Goal: Task Accomplishment & Management: Use online tool/utility

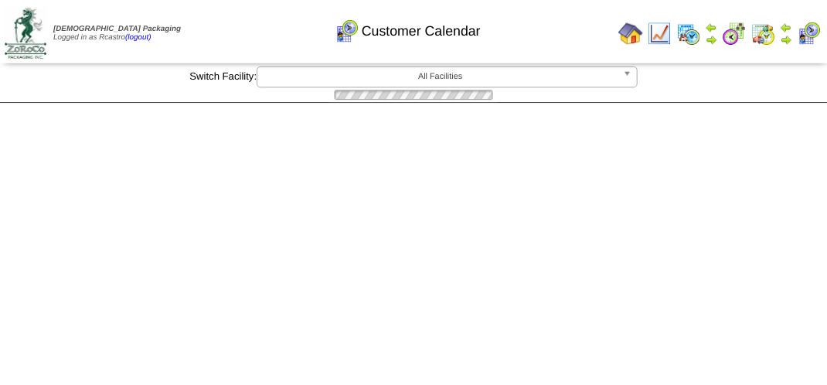
scroll to position [1237, 0]
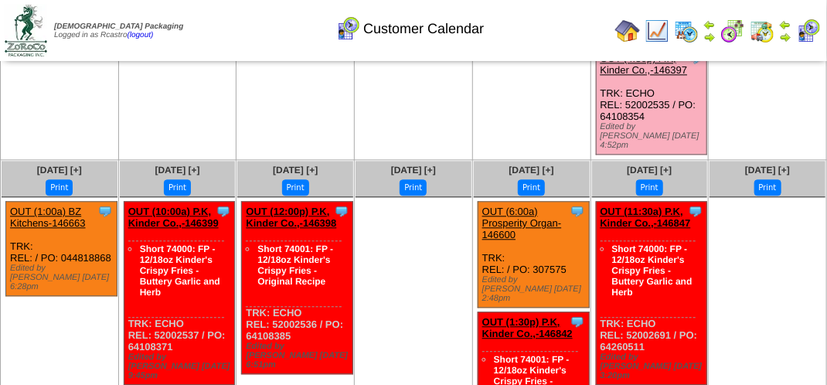
click at [813, 32] on img at bounding box center [808, 31] width 25 height 25
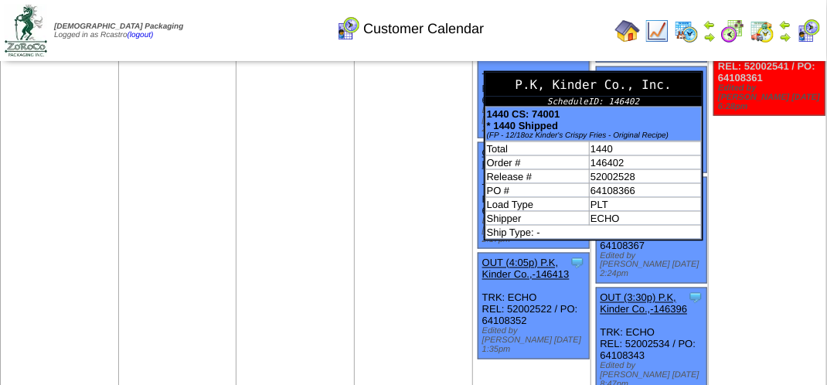
scroll to position [851, 0]
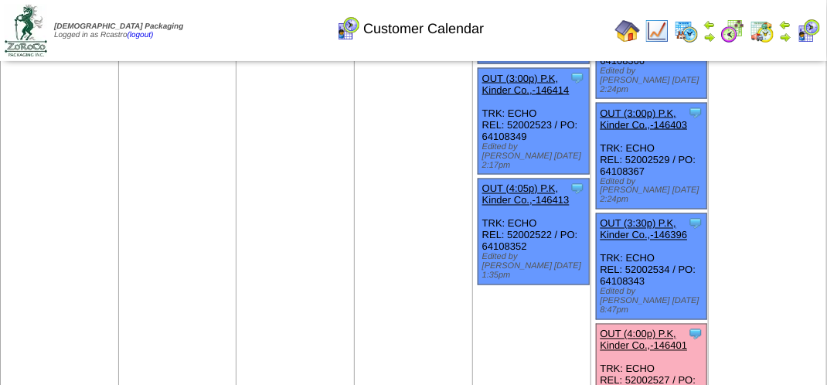
click at [656, 329] on link "OUT (4:00p) P.K, Kinder Co.,-146401" at bounding box center [644, 340] width 87 height 23
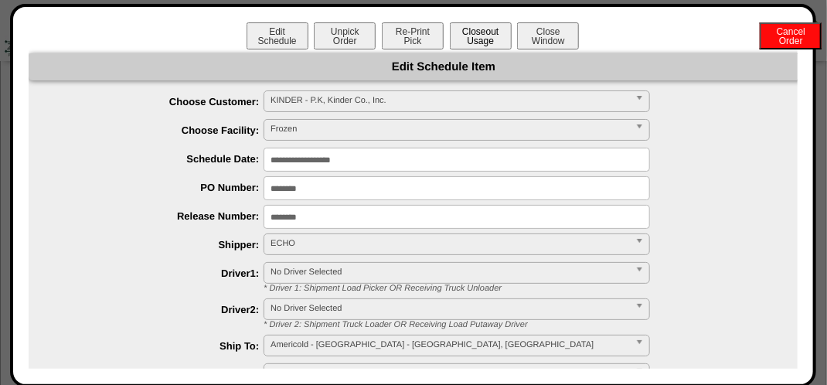
click at [484, 36] on button "Closeout Usage" at bounding box center [481, 35] width 62 height 27
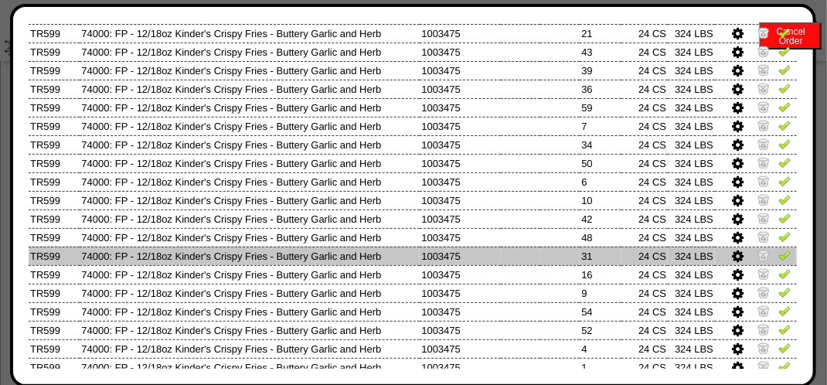
scroll to position [464, 0]
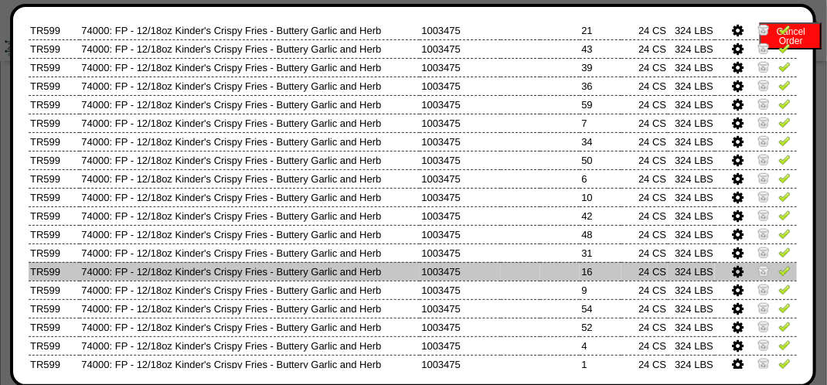
click at [779, 271] on img at bounding box center [785, 270] width 12 height 12
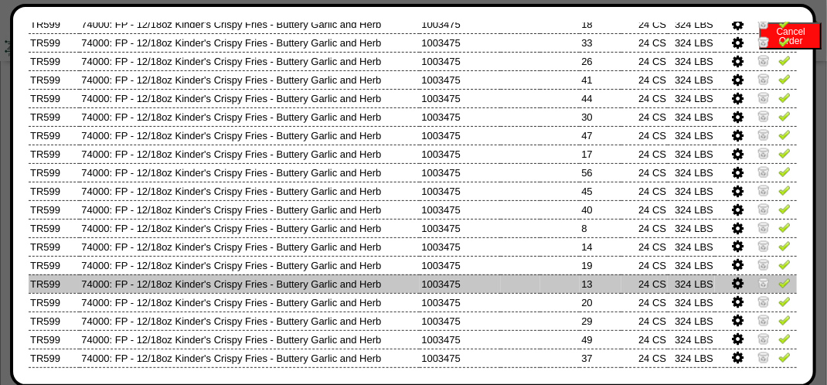
scroll to position [851, 0]
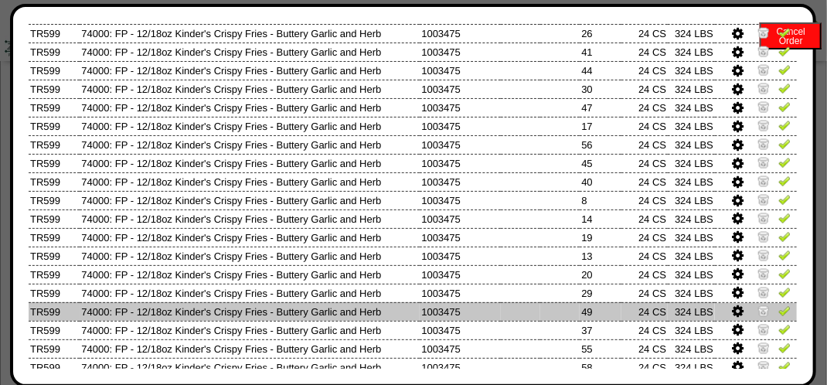
click at [779, 313] on img at bounding box center [785, 311] width 12 height 12
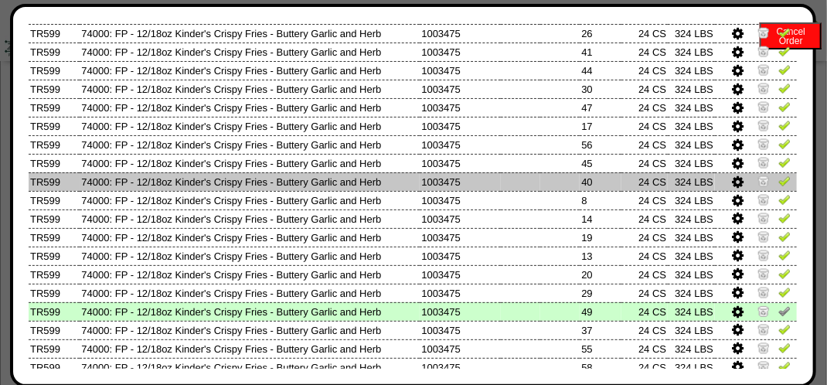
click at [779, 183] on img at bounding box center [785, 181] width 12 height 12
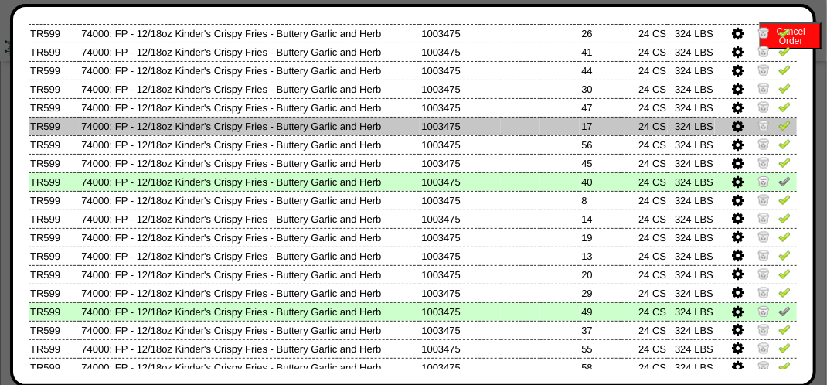
click at [779, 128] on img at bounding box center [785, 125] width 12 height 12
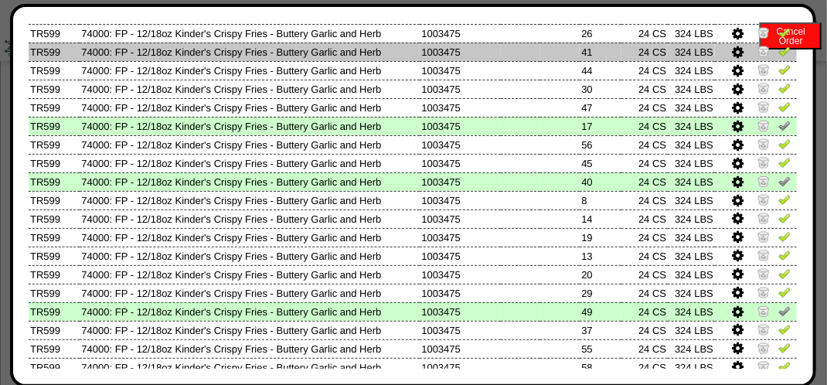
click at [779, 55] on img at bounding box center [785, 51] width 12 height 12
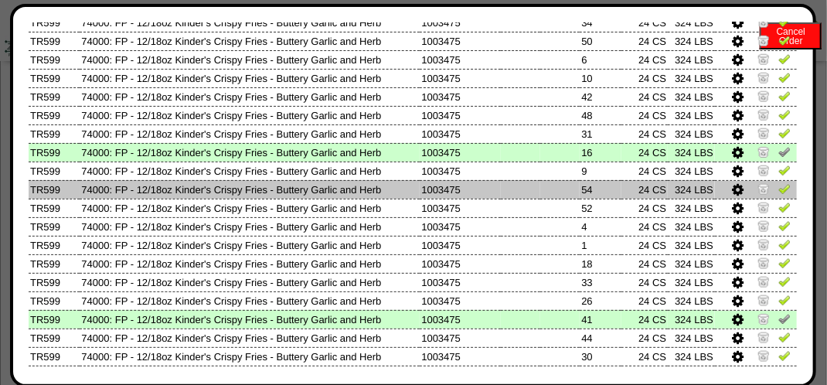
scroll to position [619, 0]
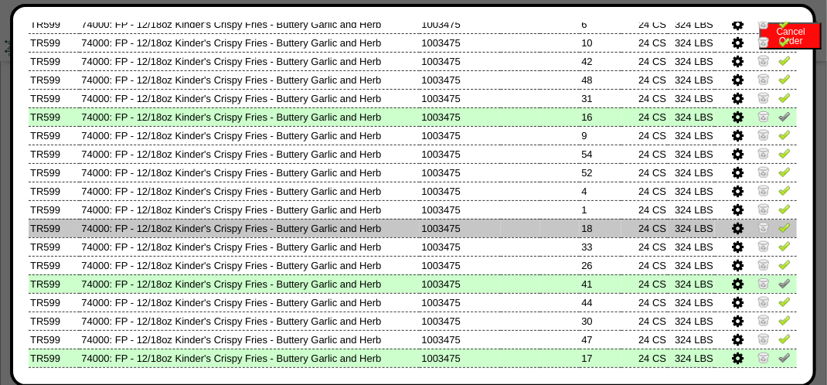
click at [779, 226] on img at bounding box center [785, 227] width 12 height 12
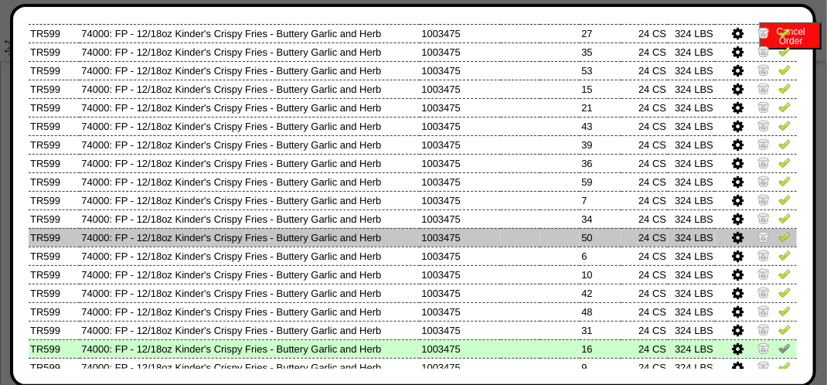
scroll to position [464, 0]
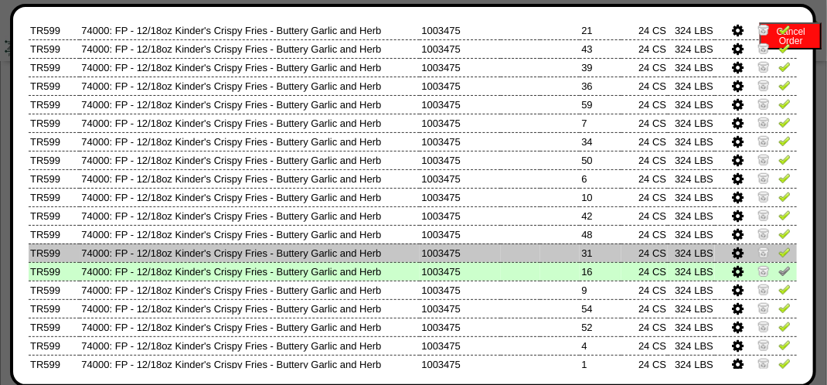
click at [779, 254] on img at bounding box center [785, 252] width 12 height 12
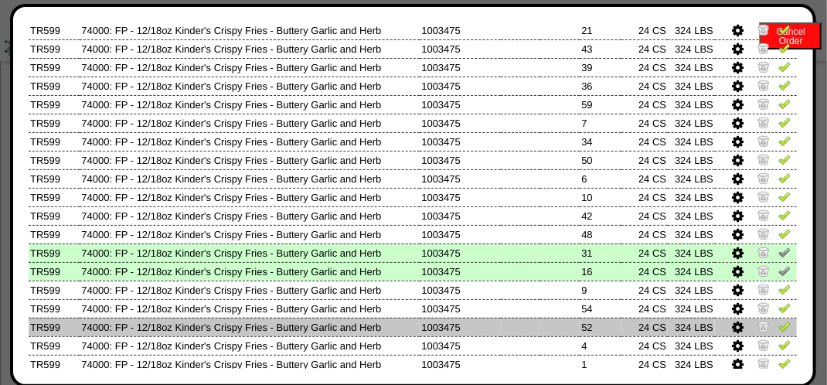
click at [779, 326] on img at bounding box center [785, 326] width 12 height 12
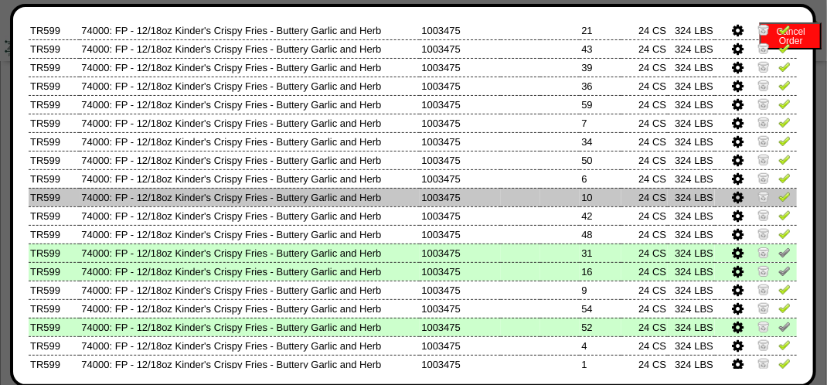
click at [779, 203] on img at bounding box center [785, 196] width 12 height 12
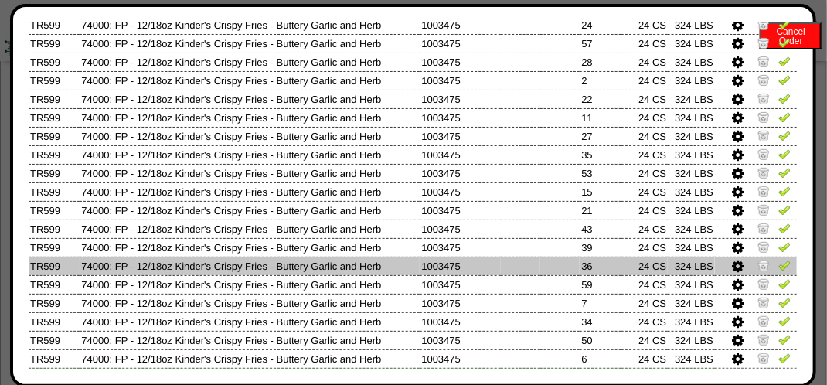
scroll to position [282, 0]
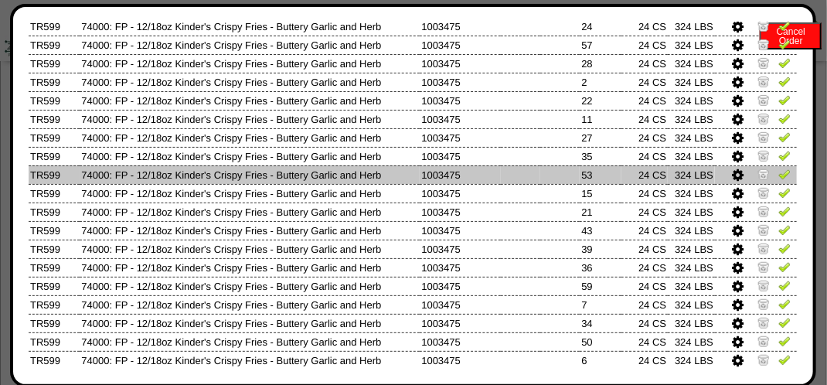
click at [779, 172] on img at bounding box center [785, 174] width 12 height 12
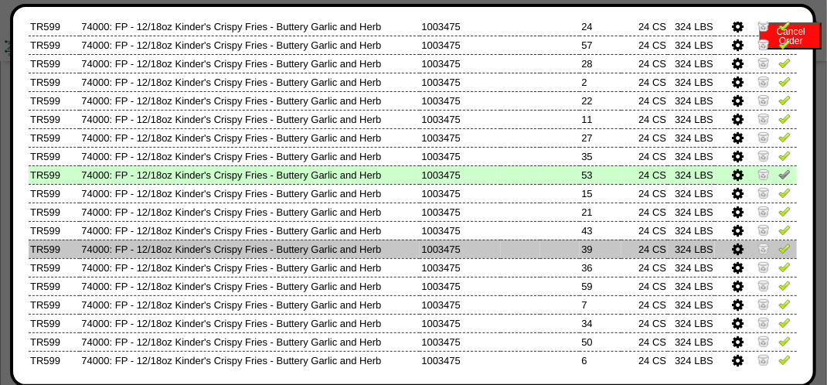
click at [779, 252] on img at bounding box center [785, 248] width 12 height 12
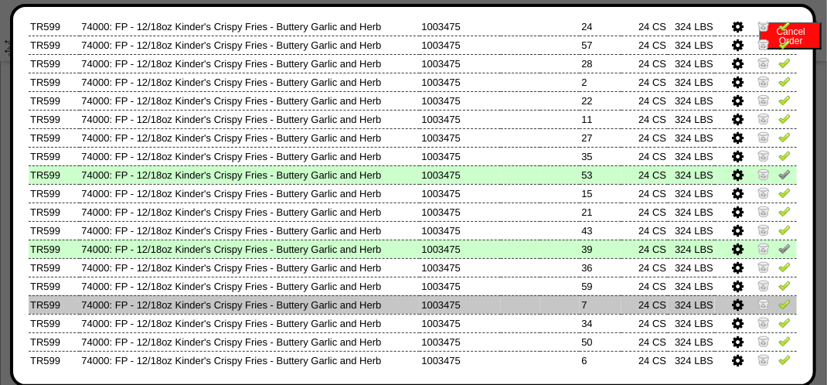
click at [779, 310] on img at bounding box center [785, 304] width 12 height 12
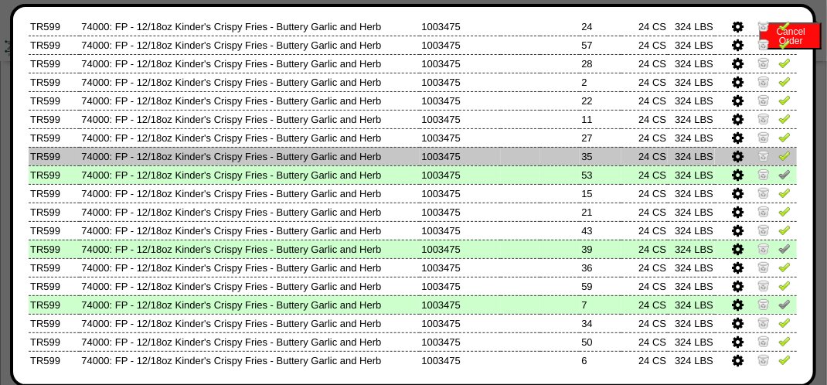
click at [779, 155] on img at bounding box center [785, 155] width 12 height 12
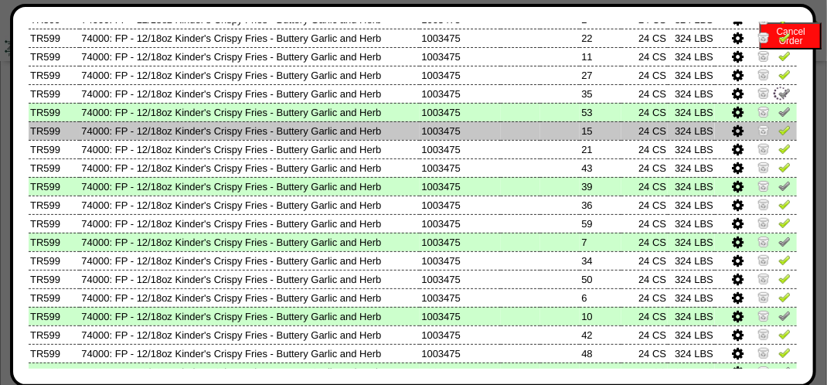
scroll to position [437, 0]
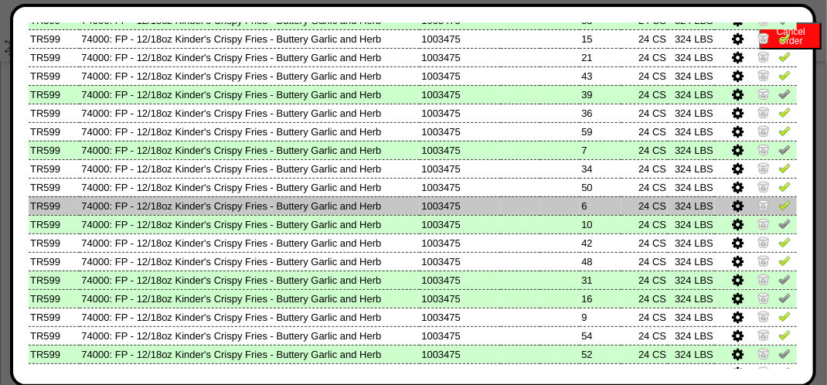
click at [779, 209] on img at bounding box center [785, 205] width 12 height 12
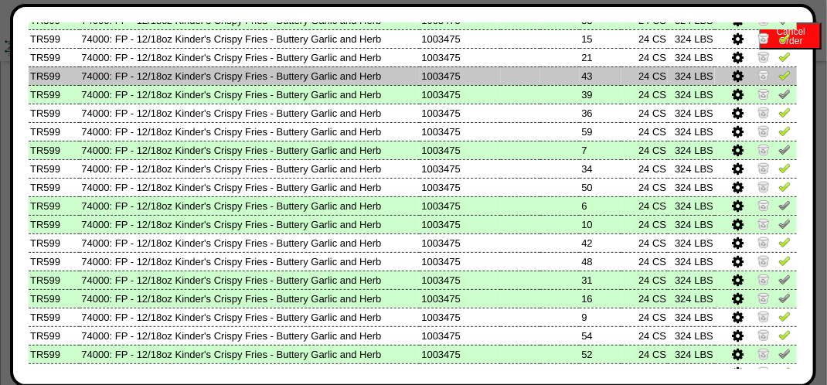
click at [779, 76] on img at bounding box center [785, 75] width 12 height 12
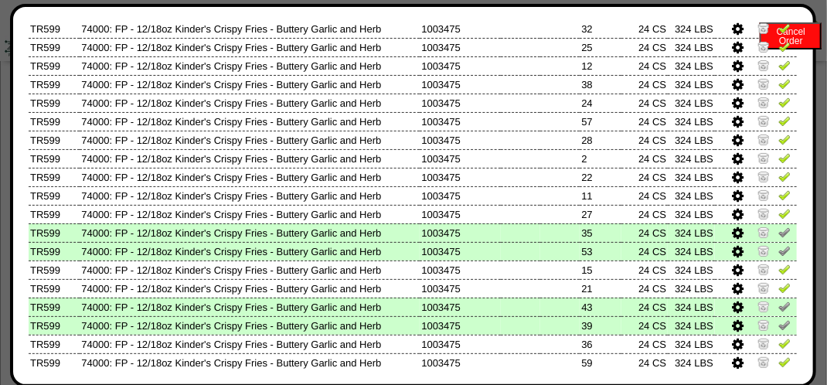
scroll to position [205, 0]
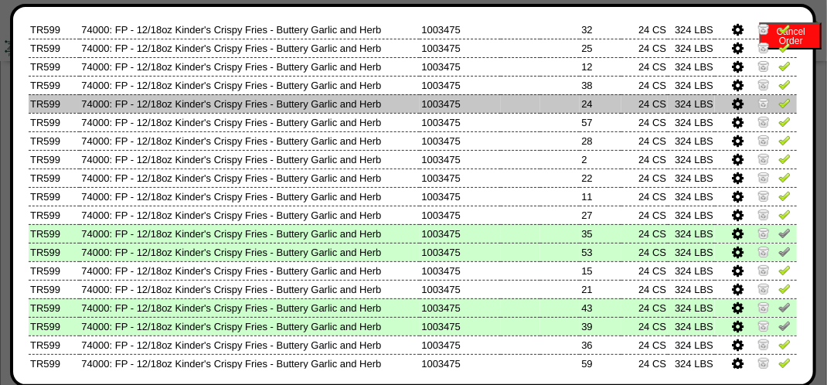
click at [779, 104] on img at bounding box center [785, 103] width 12 height 12
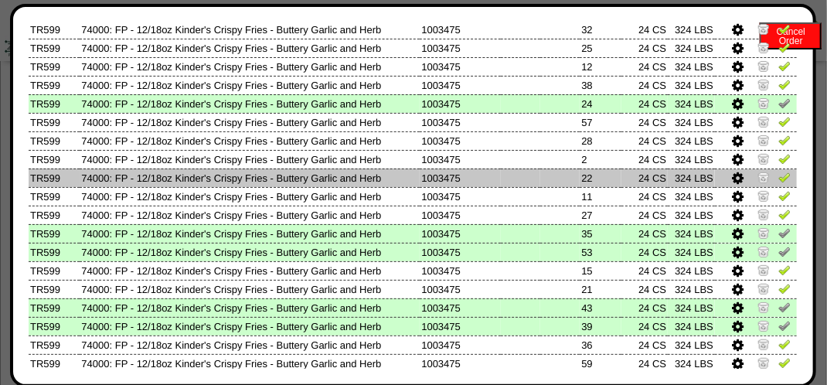
click at [779, 172] on img at bounding box center [785, 177] width 12 height 12
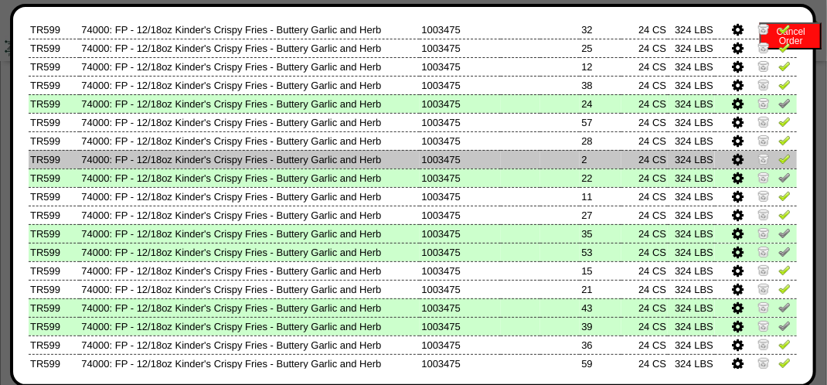
scroll to position [50, 0]
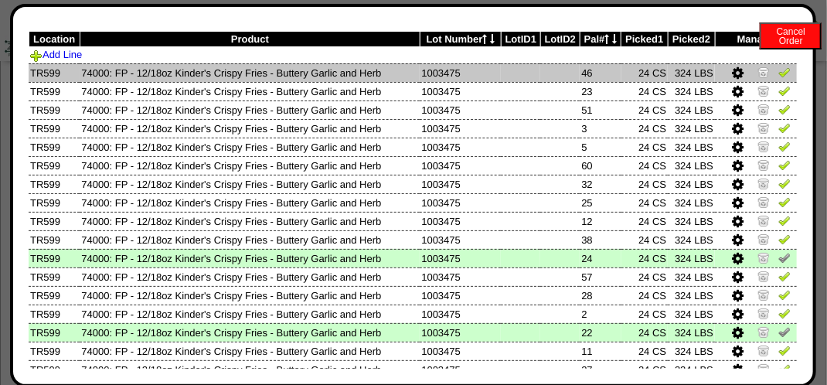
click at [779, 78] on img at bounding box center [785, 72] width 12 height 12
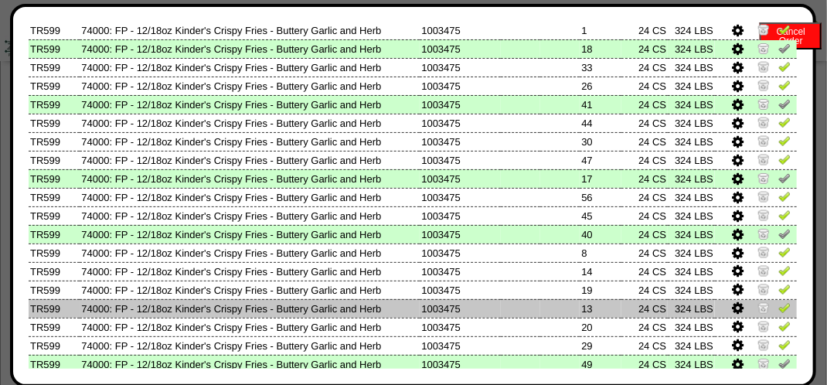
scroll to position [823, 0]
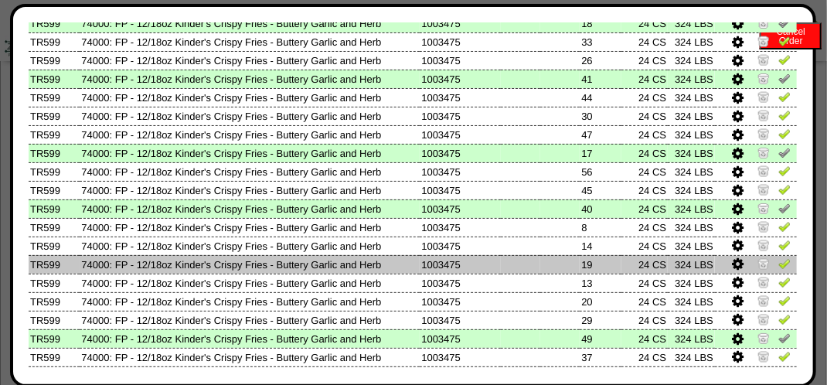
click at [779, 266] on img at bounding box center [785, 263] width 12 height 12
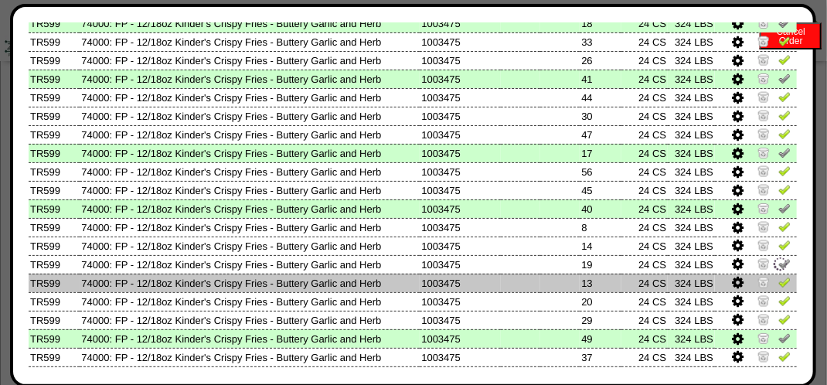
click at [779, 279] on img at bounding box center [785, 282] width 12 height 12
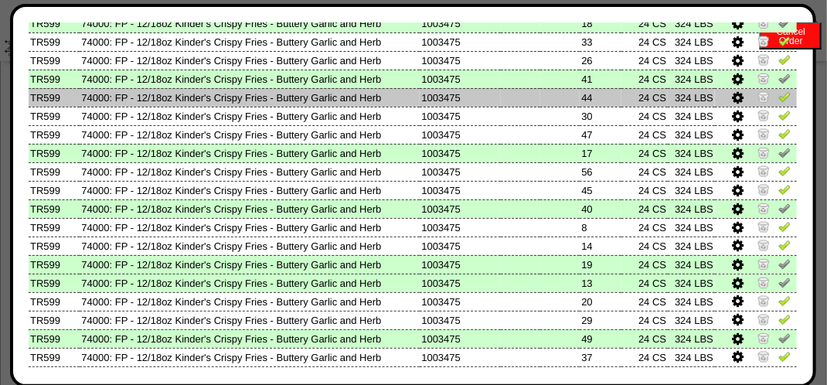
click at [779, 97] on img at bounding box center [785, 96] width 12 height 12
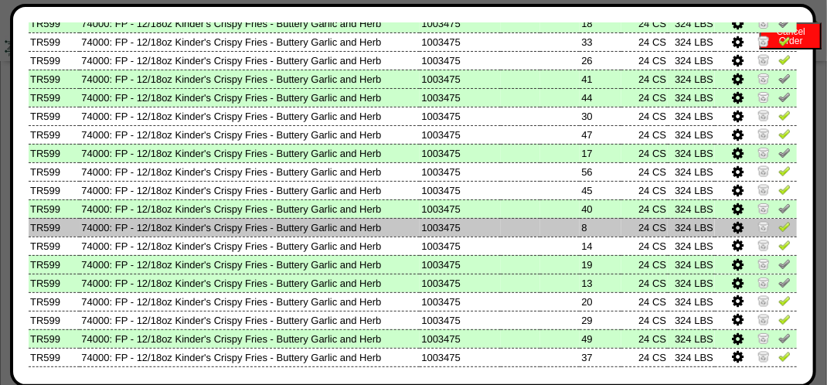
click at [779, 225] on img at bounding box center [785, 226] width 12 height 12
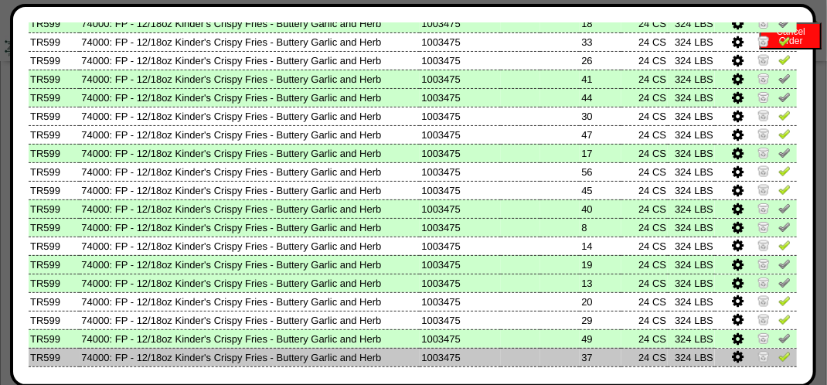
click at [779, 354] on img at bounding box center [785, 356] width 12 height 12
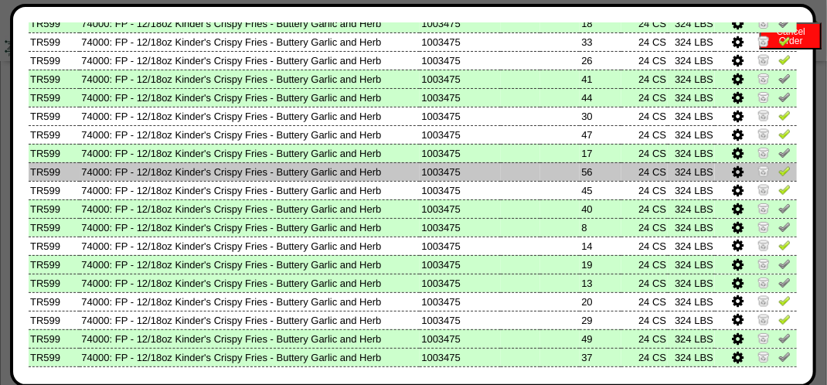
click at [779, 172] on img at bounding box center [785, 171] width 12 height 12
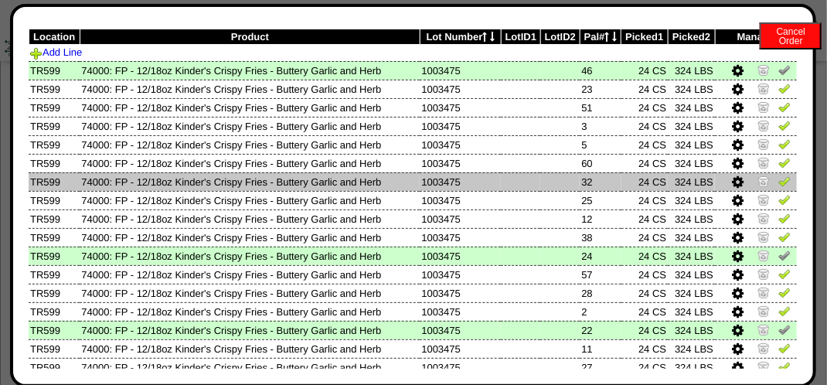
scroll to position [50, 0]
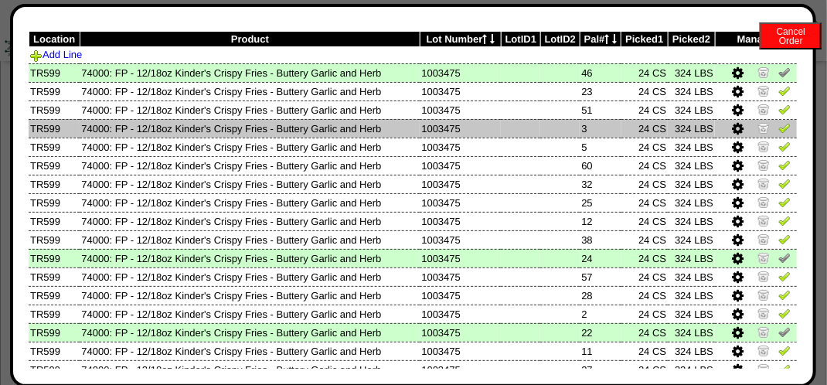
click at [779, 127] on img at bounding box center [785, 127] width 12 height 12
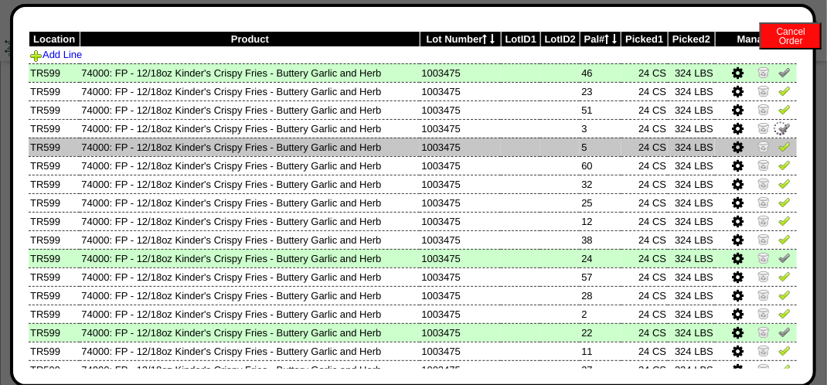
click at [779, 148] on img at bounding box center [785, 146] width 12 height 12
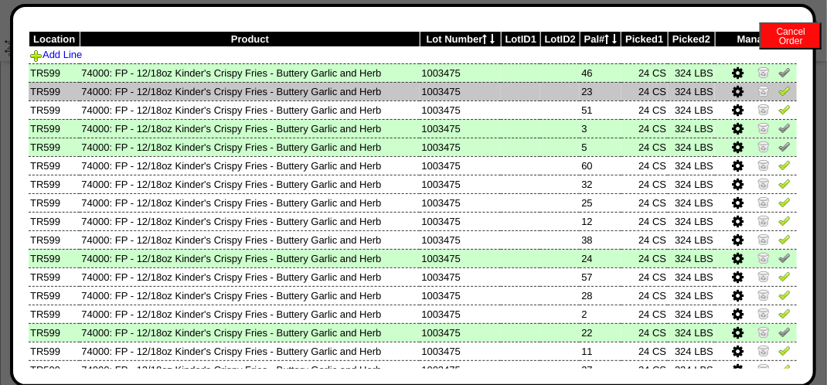
click at [779, 96] on img at bounding box center [785, 90] width 12 height 12
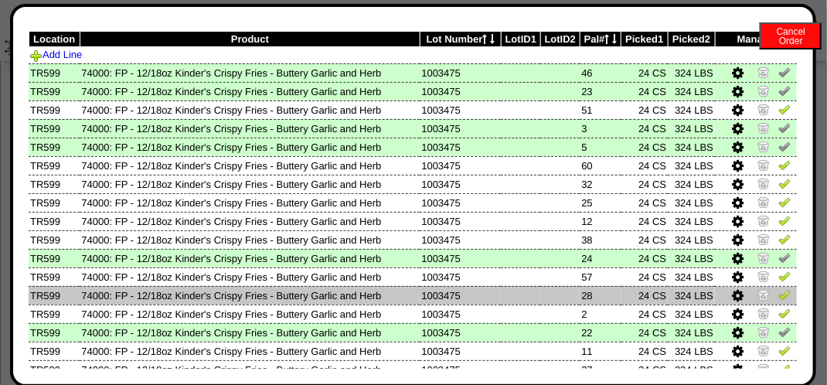
scroll to position [128, 0]
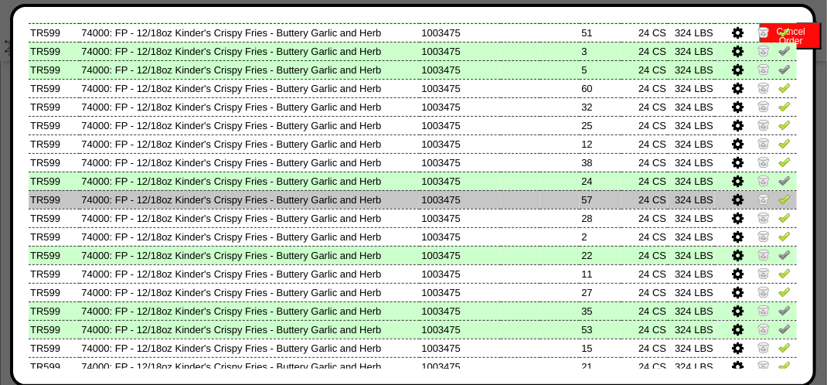
click at [779, 197] on img at bounding box center [785, 199] width 12 height 12
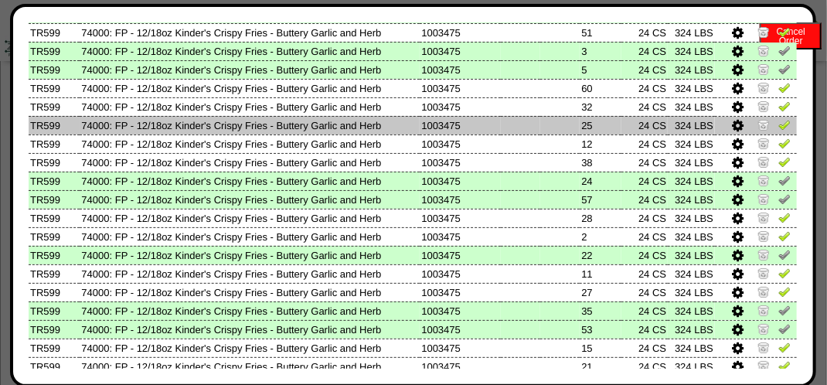
click at [779, 124] on img at bounding box center [785, 124] width 12 height 12
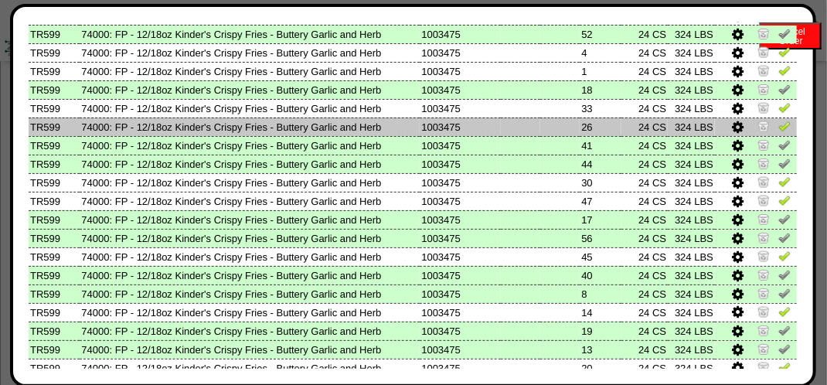
scroll to position [851, 0]
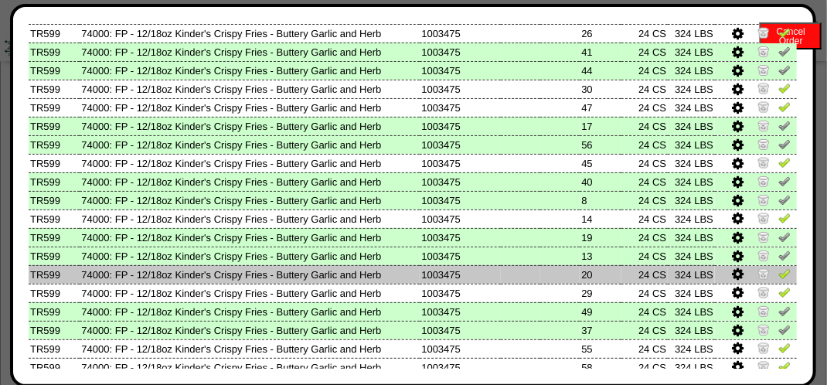
click at [779, 274] on img at bounding box center [785, 274] width 12 height 12
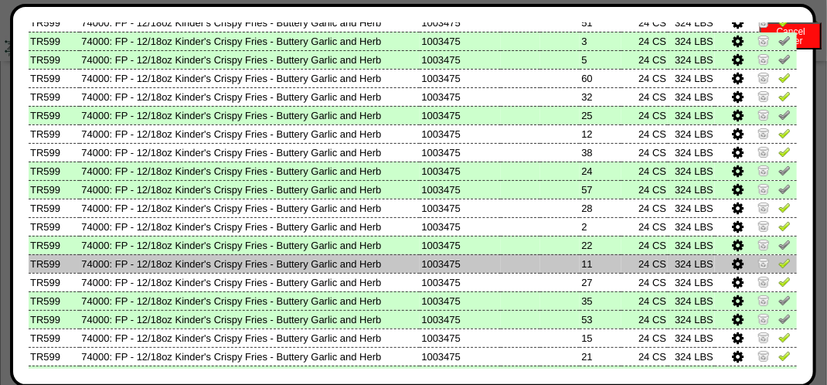
scroll to position [128, 0]
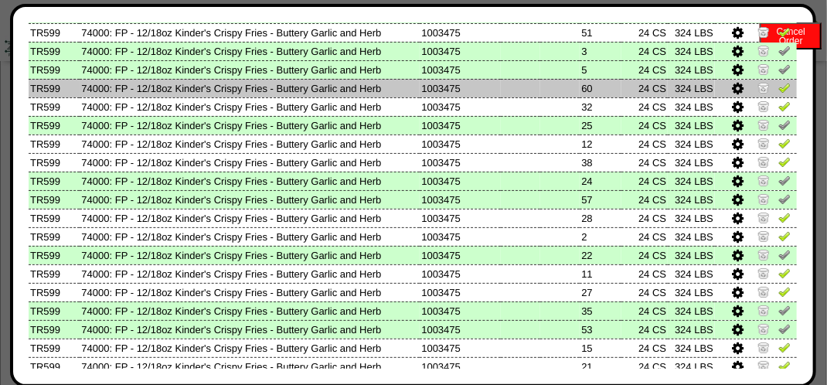
click at [779, 91] on img at bounding box center [785, 87] width 12 height 12
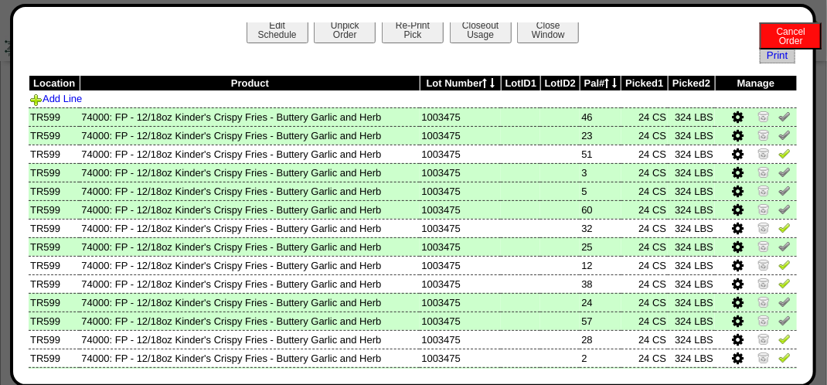
scroll to position [0, 0]
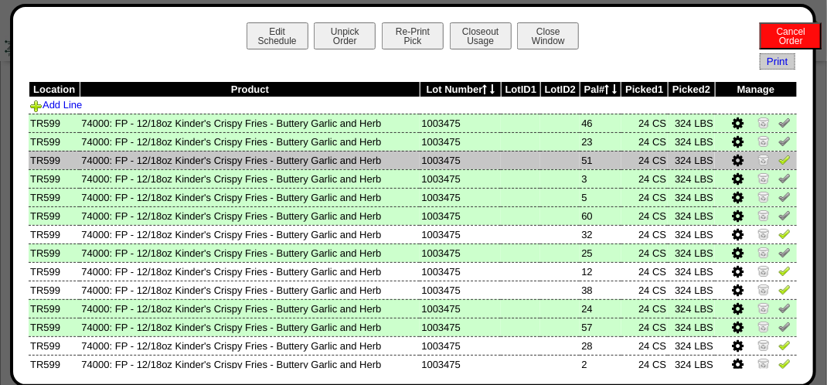
click at [779, 159] on img at bounding box center [785, 159] width 12 height 12
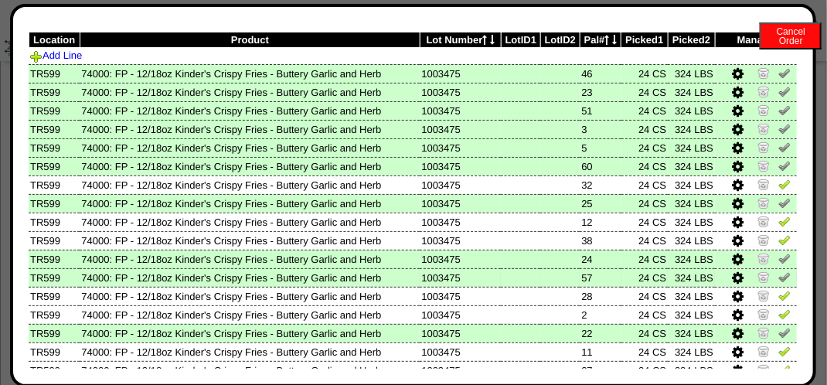
scroll to position [77, 0]
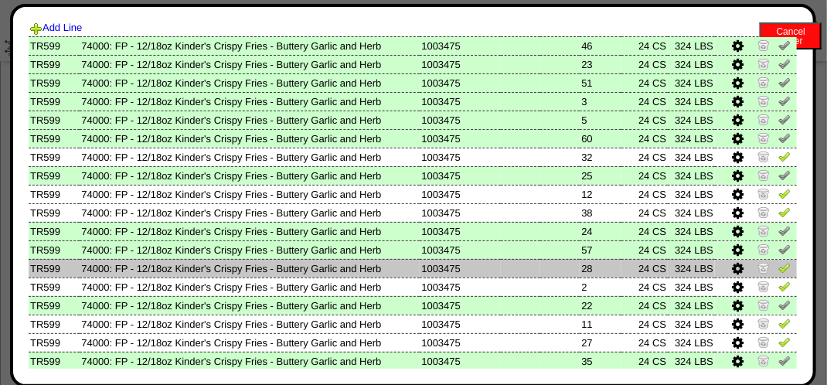
click at [779, 271] on img at bounding box center [785, 267] width 12 height 12
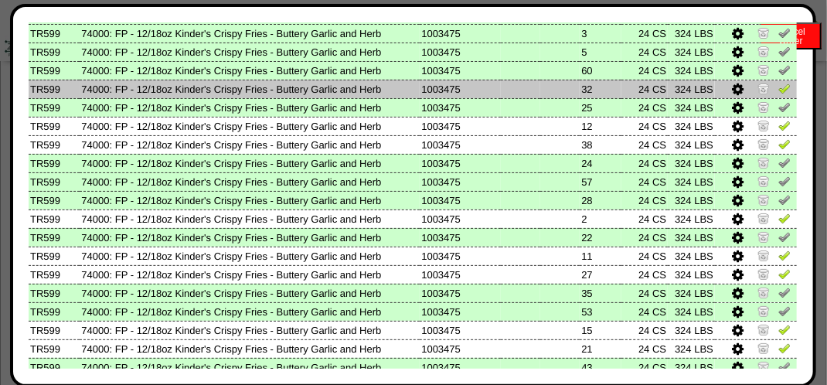
scroll to position [128, 0]
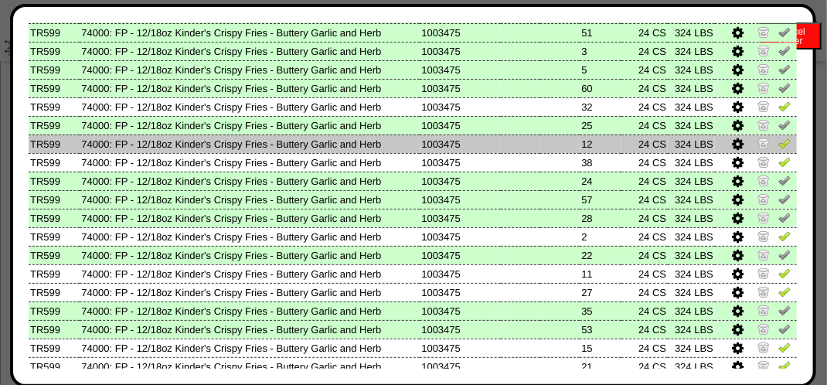
click at [779, 144] on img at bounding box center [785, 143] width 12 height 12
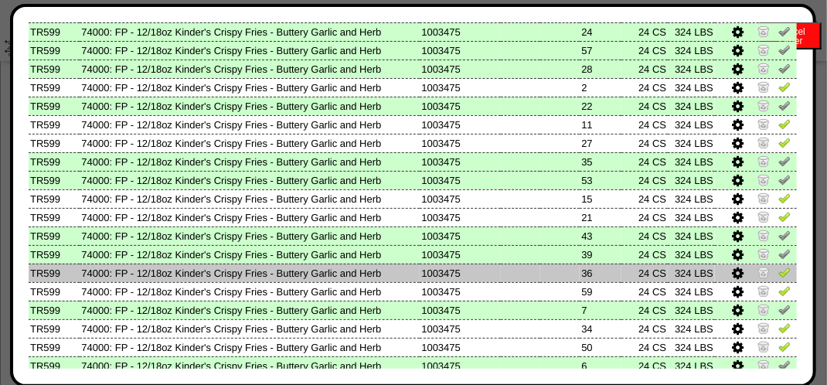
scroll to position [282, 0]
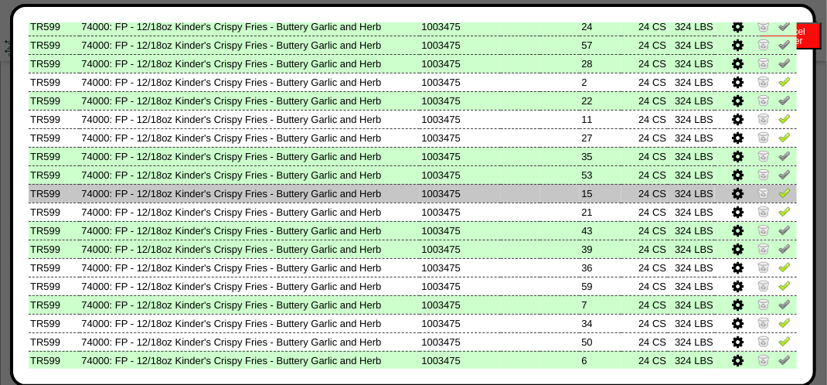
click at [779, 196] on img at bounding box center [785, 192] width 12 height 12
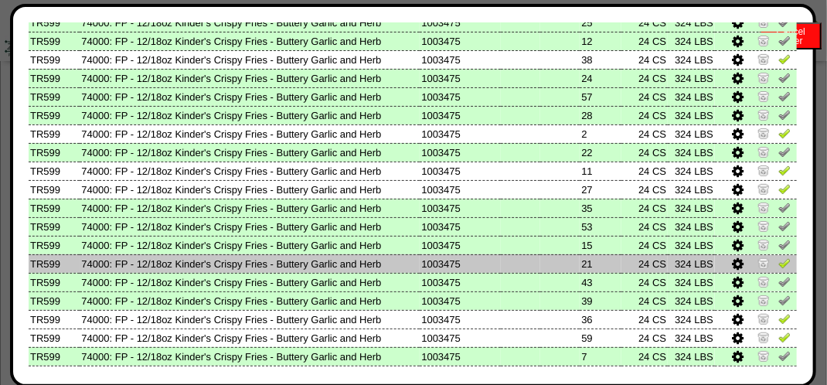
scroll to position [232, 0]
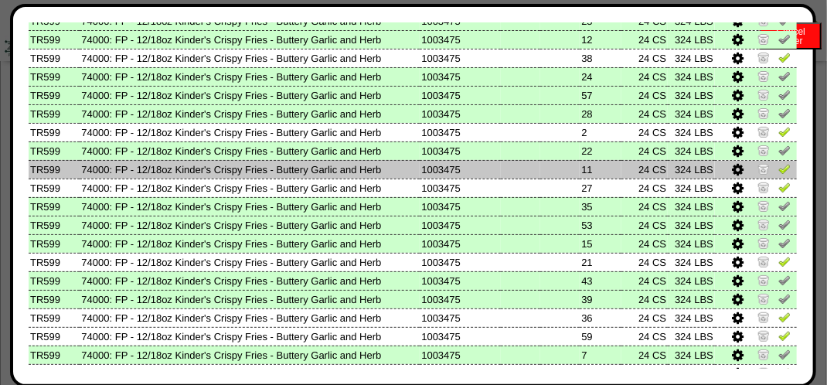
click at [779, 174] on img at bounding box center [785, 168] width 12 height 12
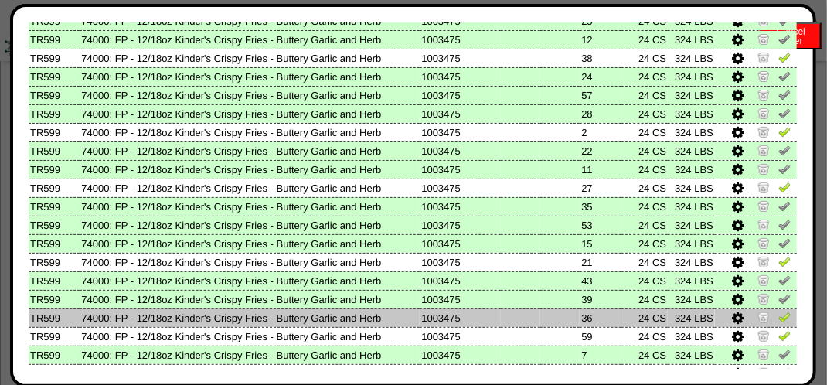
click at [779, 314] on img at bounding box center [785, 317] width 12 height 12
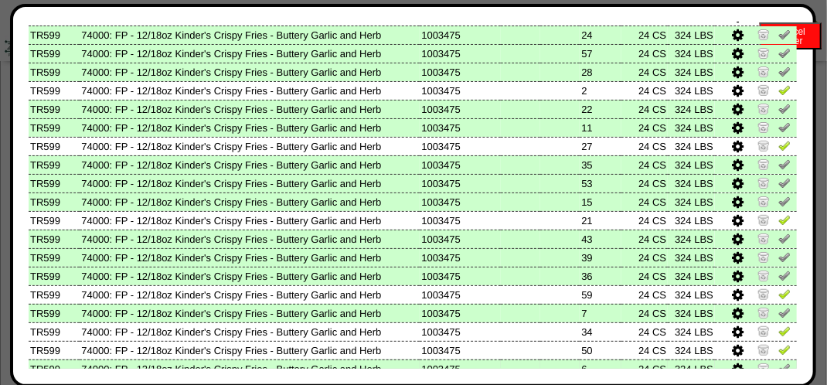
scroll to position [309, 0]
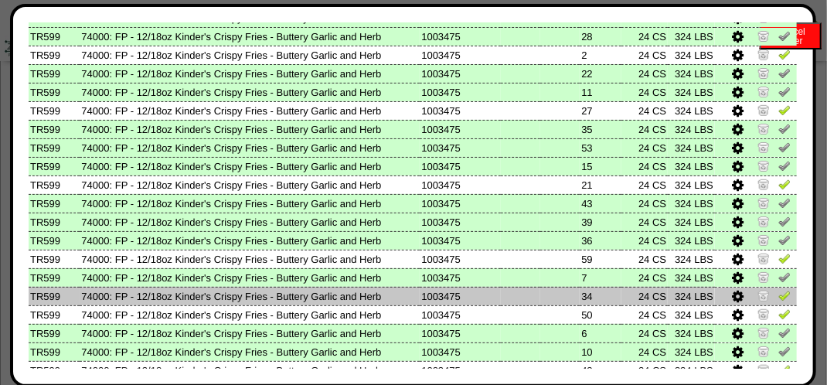
click at [779, 298] on img at bounding box center [785, 295] width 12 height 12
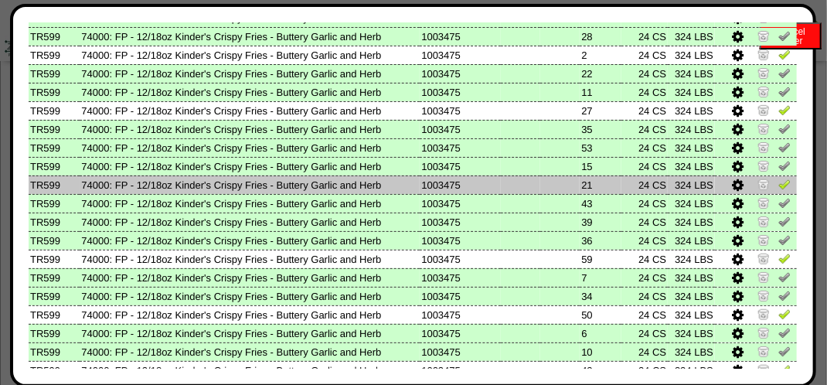
click at [779, 186] on img at bounding box center [785, 184] width 12 height 12
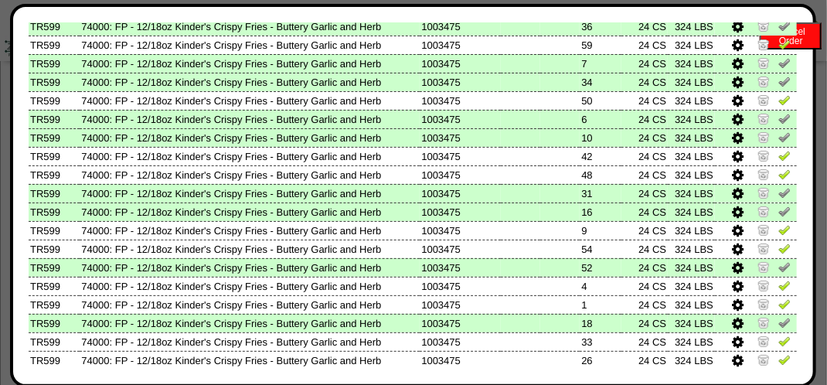
scroll to position [541, 0]
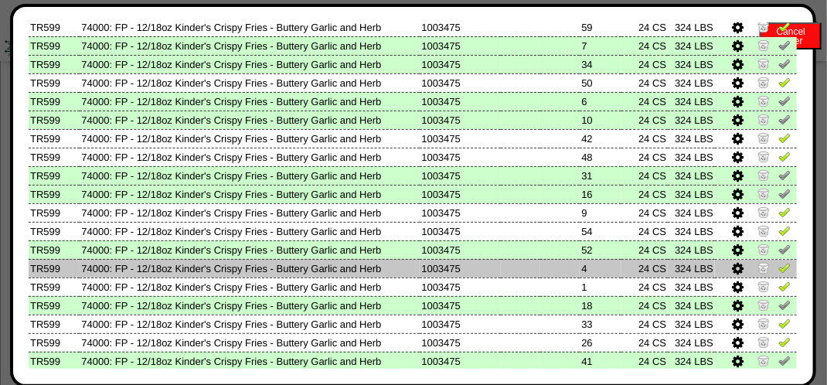
click at [779, 269] on img at bounding box center [785, 267] width 12 height 12
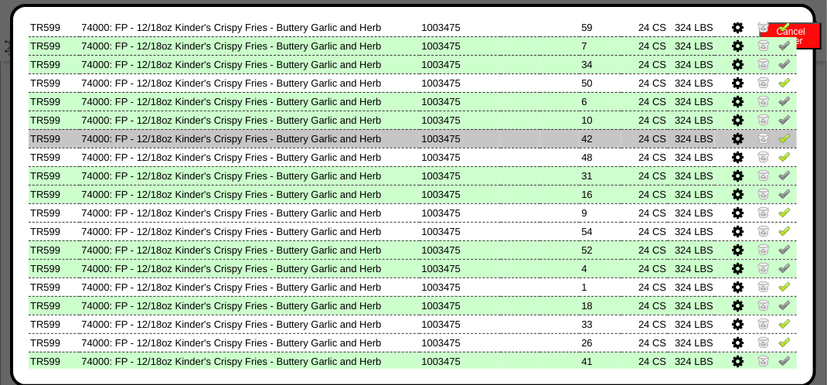
click at [779, 135] on img at bounding box center [785, 137] width 12 height 12
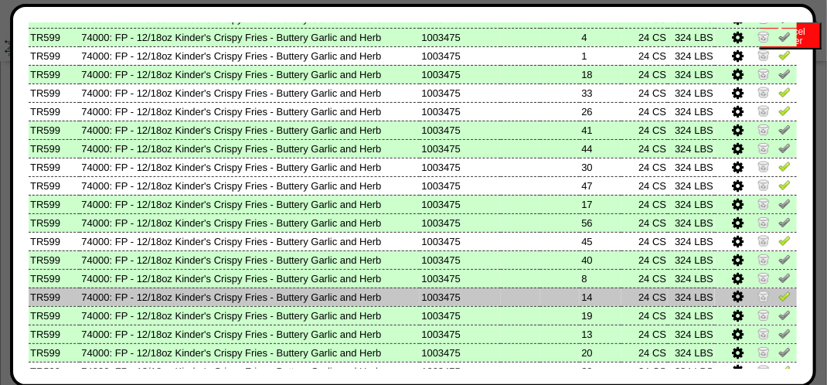
scroll to position [746, 0]
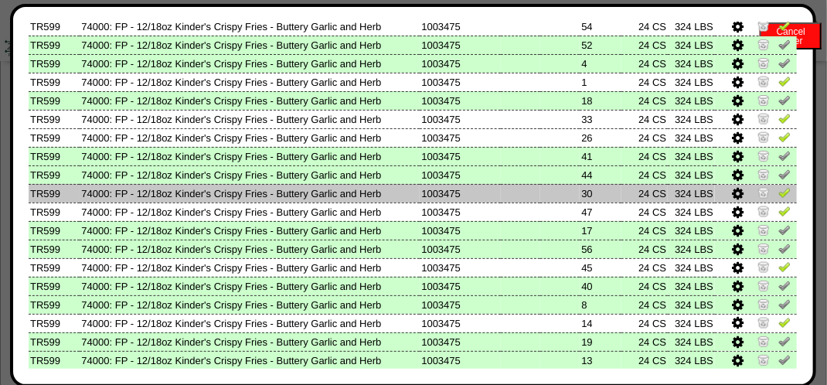
click at [779, 193] on img at bounding box center [785, 192] width 12 height 12
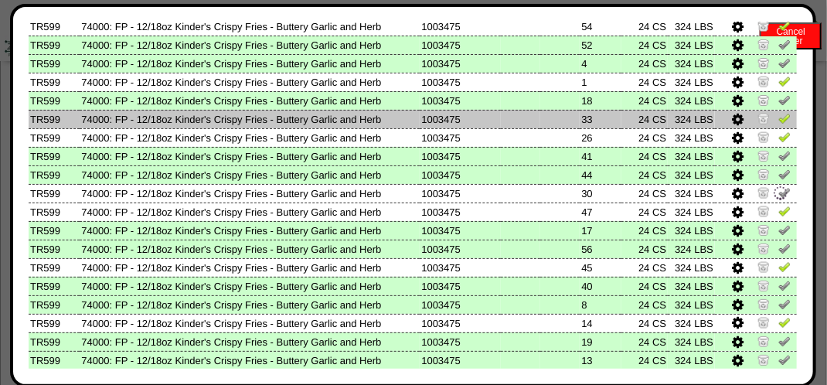
click at [779, 116] on img at bounding box center [785, 118] width 12 height 12
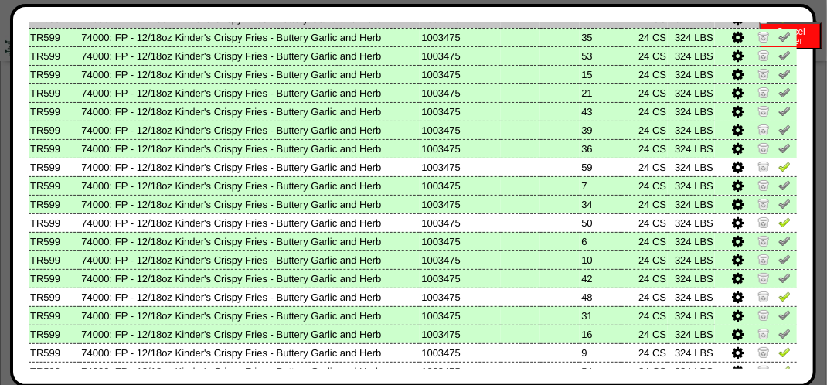
scroll to position [437, 0]
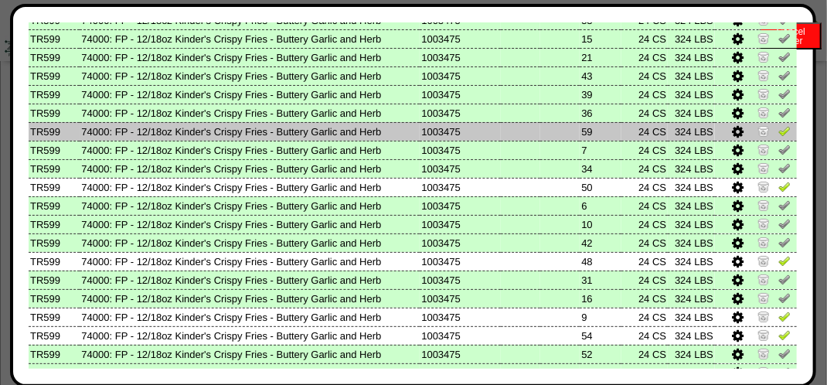
click at [779, 130] on img at bounding box center [785, 130] width 12 height 12
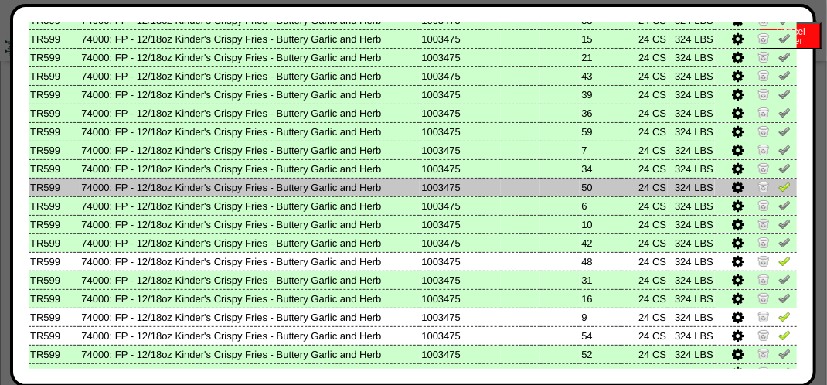
click at [779, 181] on img at bounding box center [785, 186] width 12 height 12
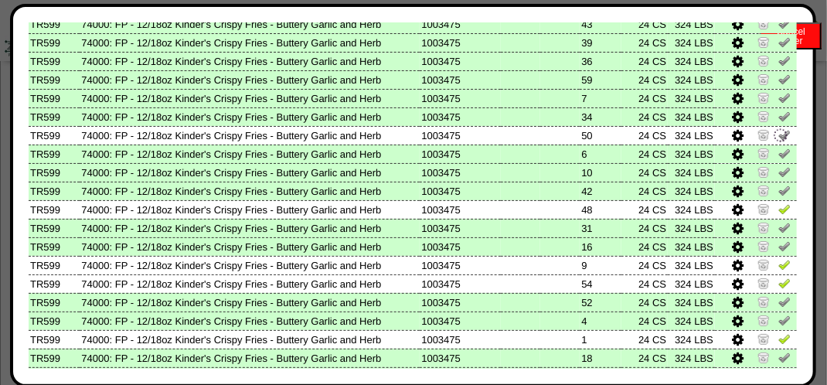
scroll to position [592, 0]
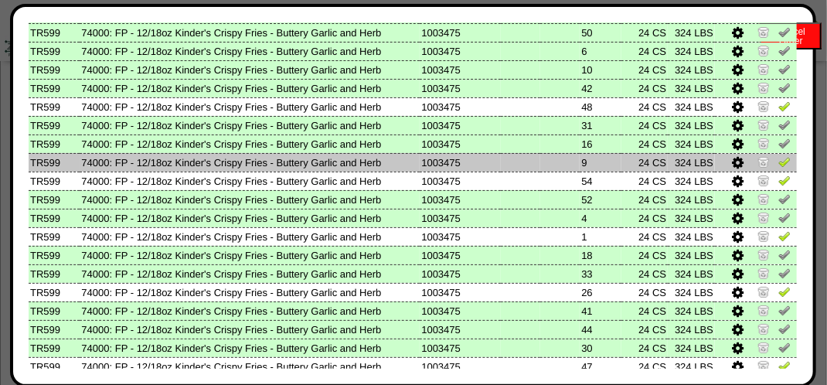
click at [779, 162] on img at bounding box center [785, 161] width 12 height 12
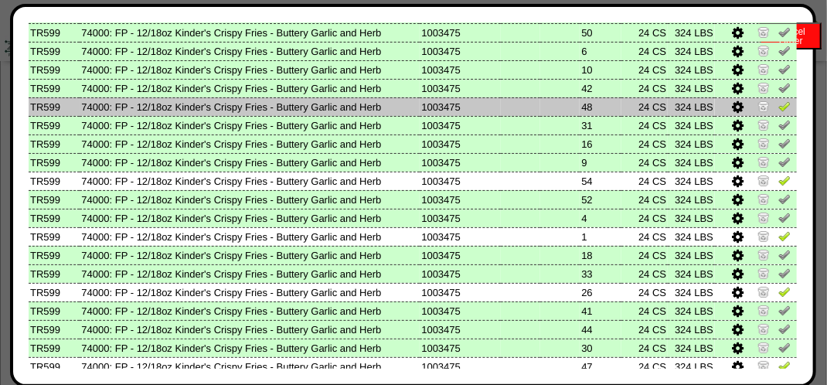
click at [779, 104] on img at bounding box center [785, 106] width 12 height 12
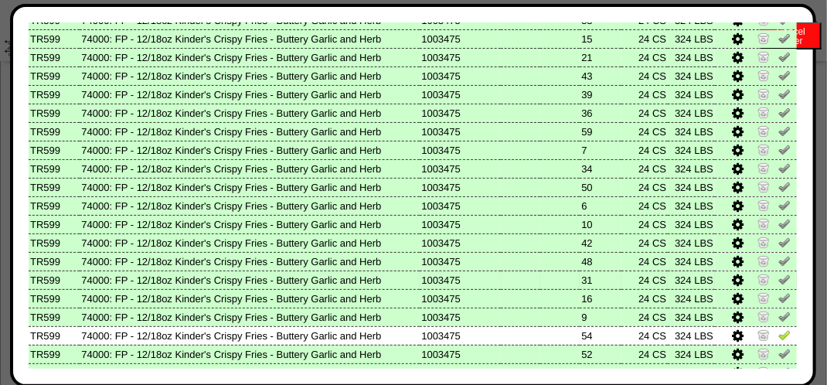
scroll to position [128, 0]
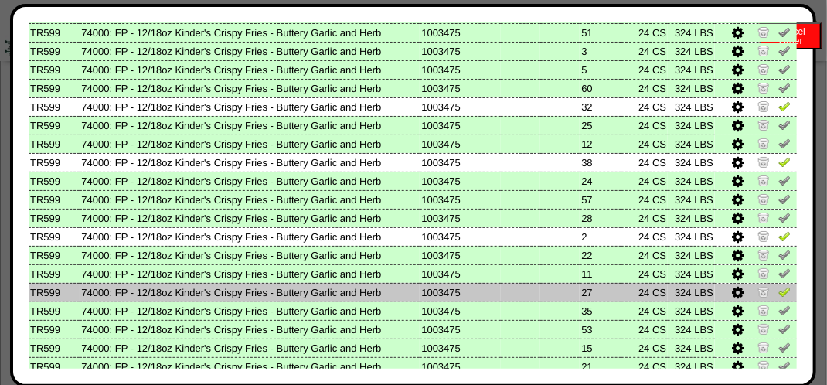
click at [779, 289] on img at bounding box center [785, 291] width 12 height 12
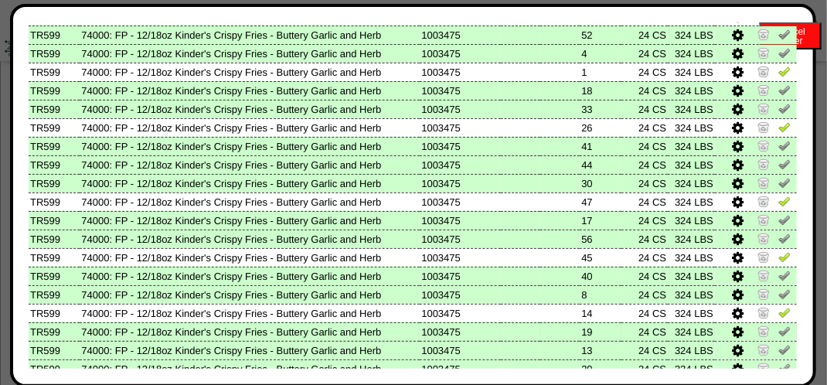
scroll to position [773, 0]
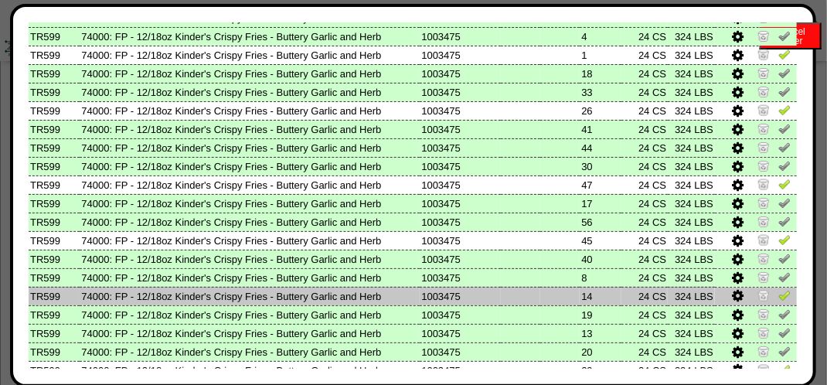
click at [779, 299] on img at bounding box center [785, 295] width 12 height 12
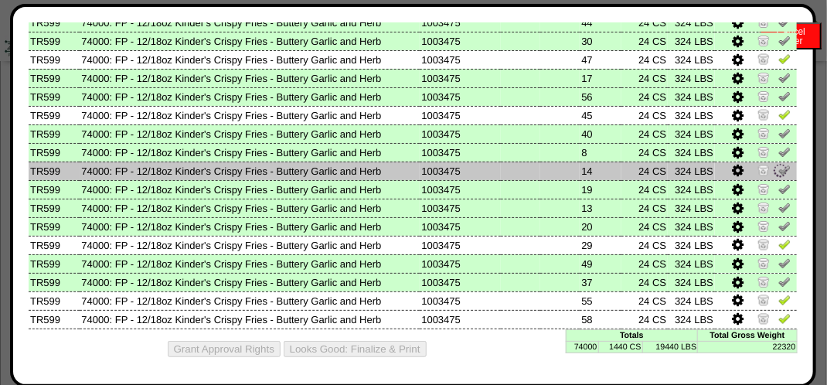
scroll to position [901, 0]
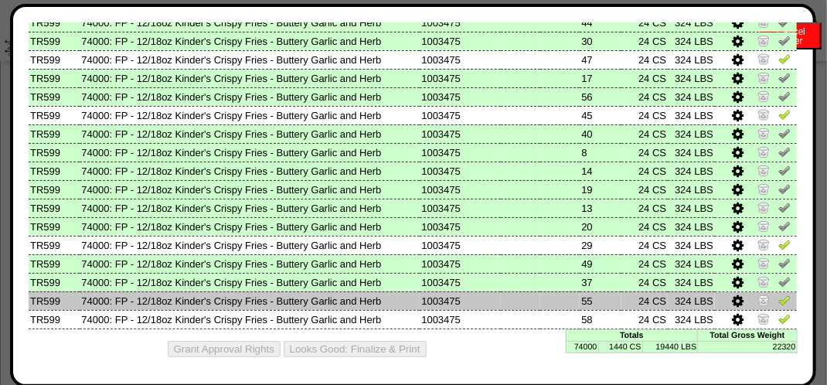
click at [779, 295] on img at bounding box center [785, 300] width 12 height 12
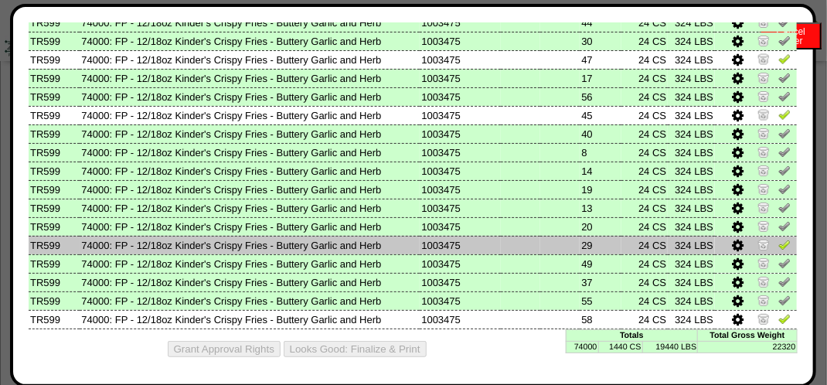
click at [779, 241] on img at bounding box center [785, 244] width 12 height 12
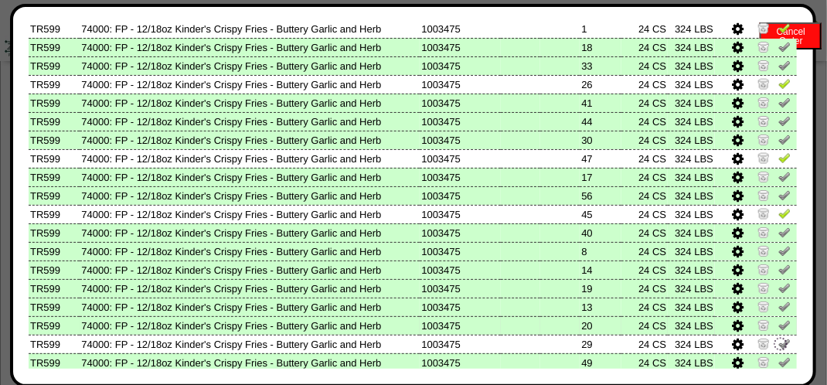
scroll to position [669, 0]
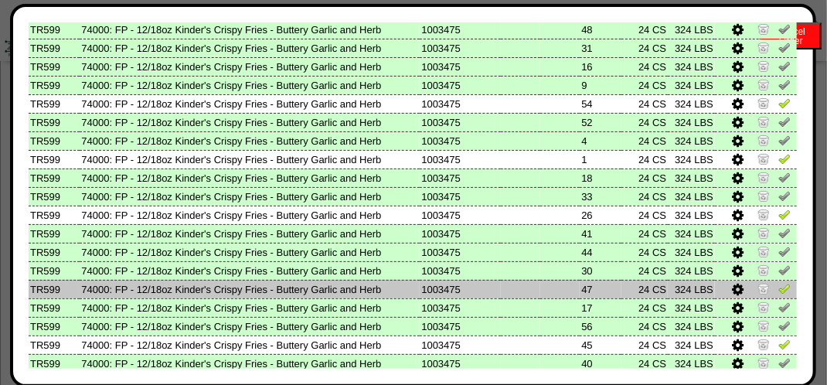
click at [779, 289] on img at bounding box center [785, 288] width 12 height 12
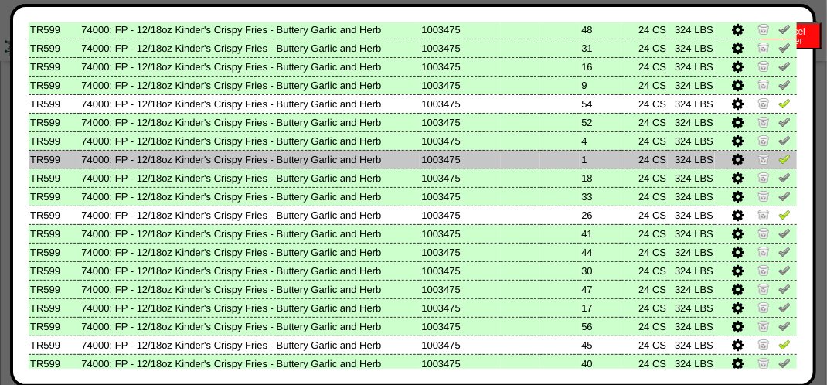
click at [779, 160] on img at bounding box center [785, 158] width 12 height 12
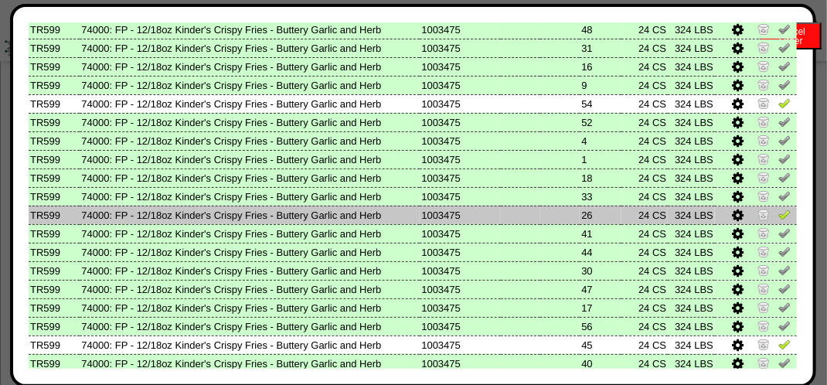
click at [779, 215] on img at bounding box center [785, 214] width 12 height 12
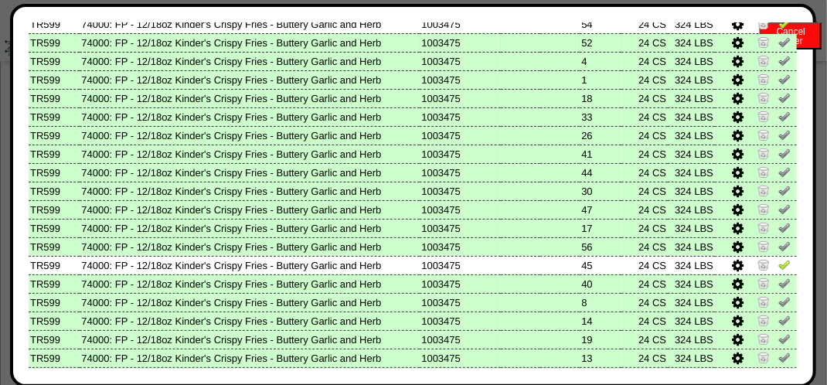
scroll to position [823, 0]
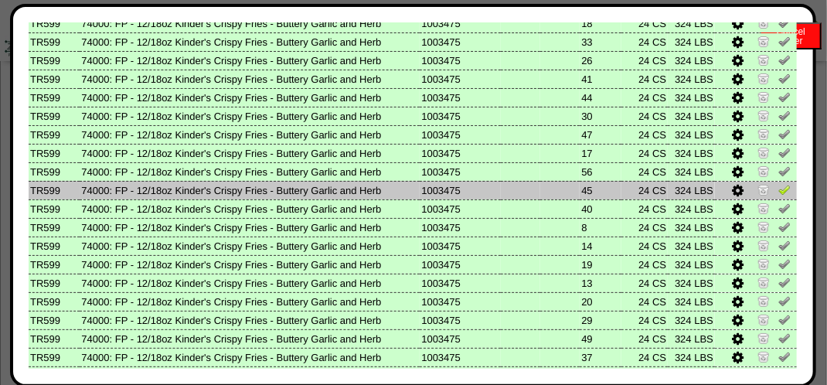
click at [779, 188] on img at bounding box center [785, 189] width 12 height 12
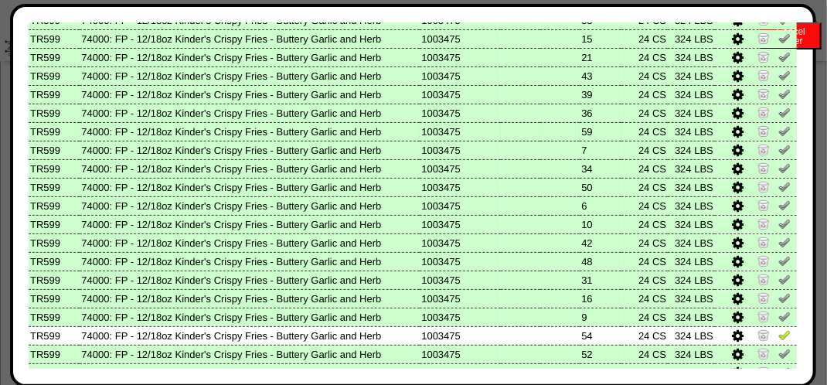
scroll to position [205, 0]
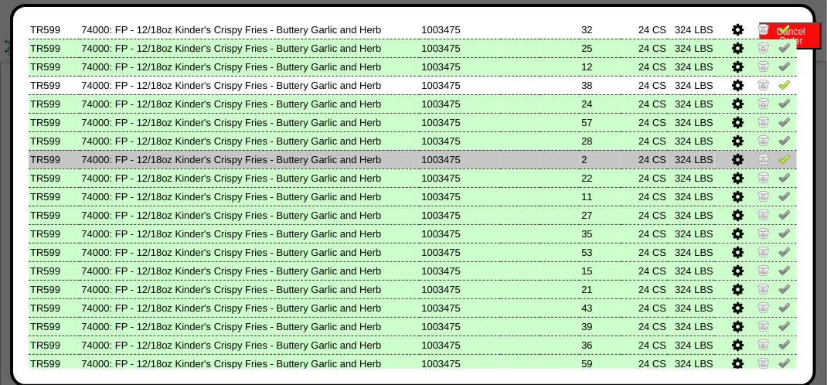
click at [779, 159] on img at bounding box center [785, 158] width 12 height 12
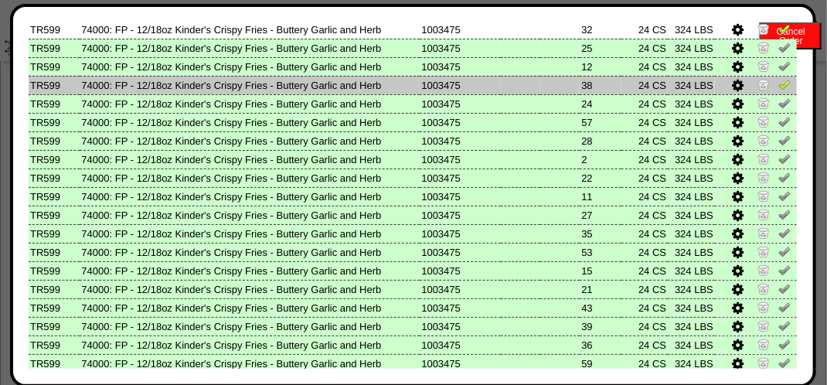
click at [779, 84] on img at bounding box center [785, 84] width 12 height 12
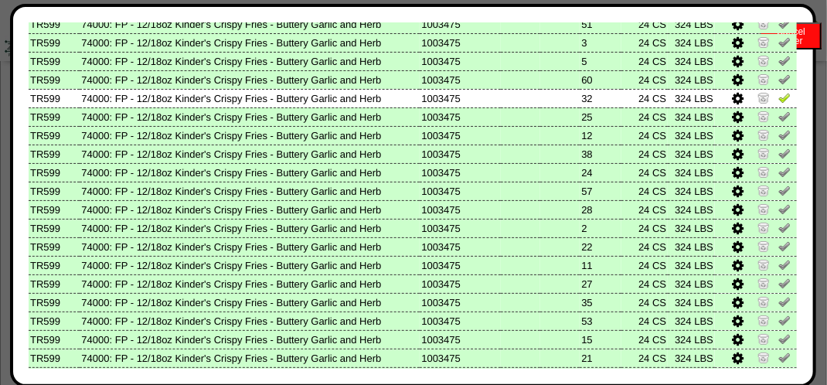
scroll to position [50, 0]
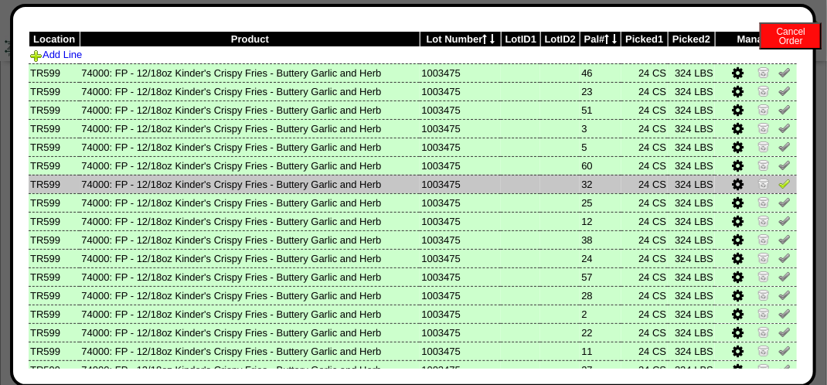
click at [779, 185] on img at bounding box center [785, 183] width 12 height 12
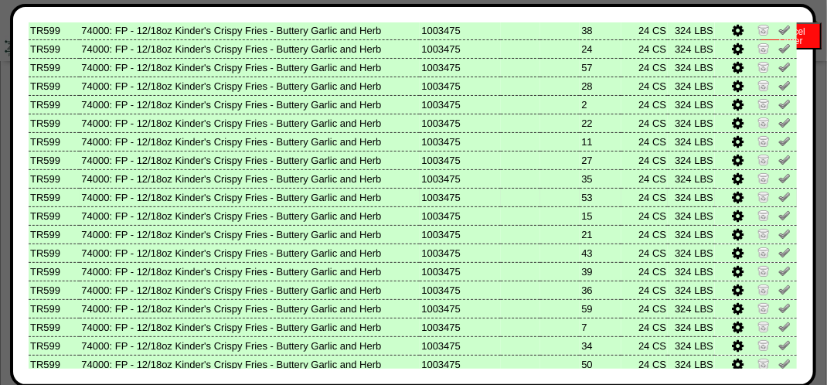
scroll to position [514, 0]
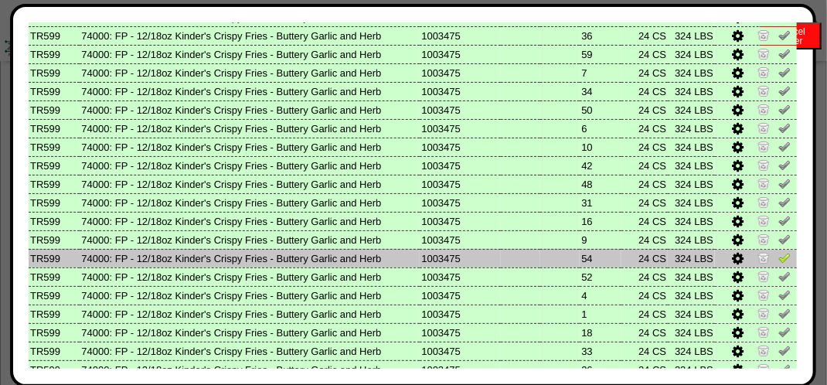
click at [779, 256] on img at bounding box center [785, 257] width 12 height 12
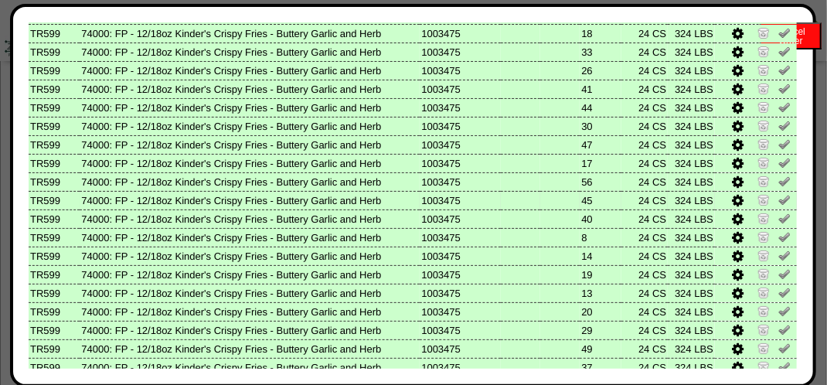
scroll to position [901, 0]
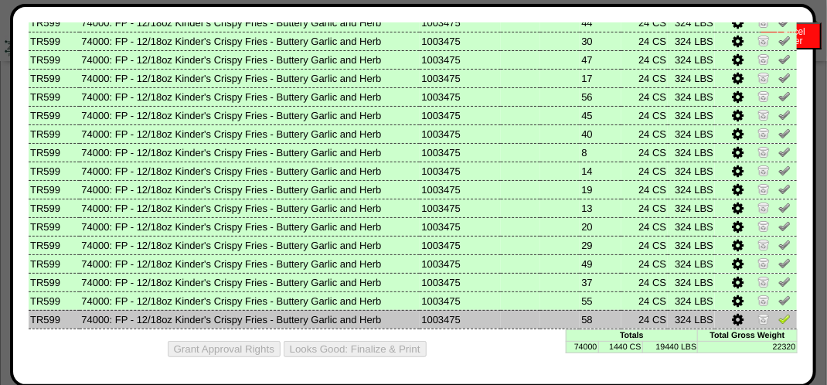
click at [779, 320] on img at bounding box center [785, 318] width 12 height 12
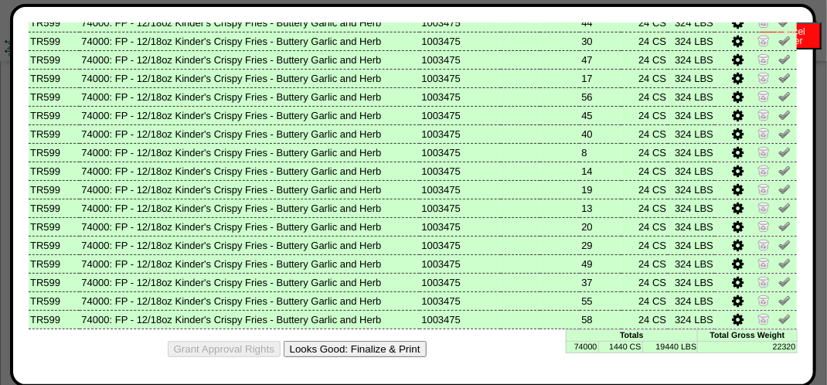
click at [397, 351] on button "Looks Good: Finalize & Print" at bounding box center [355, 349] width 143 height 16
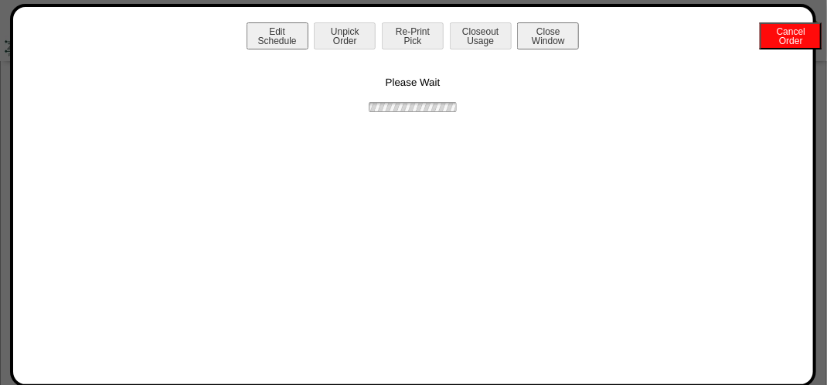
scroll to position [0, 0]
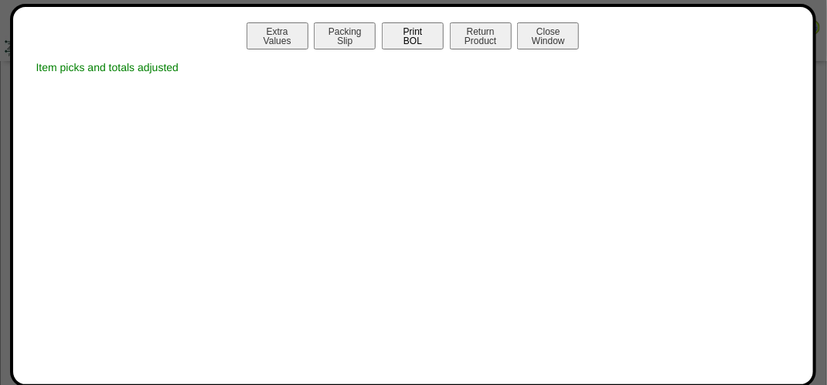
click at [408, 37] on button "Print BOL" at bounding box center [413, 35] width 62 height 27
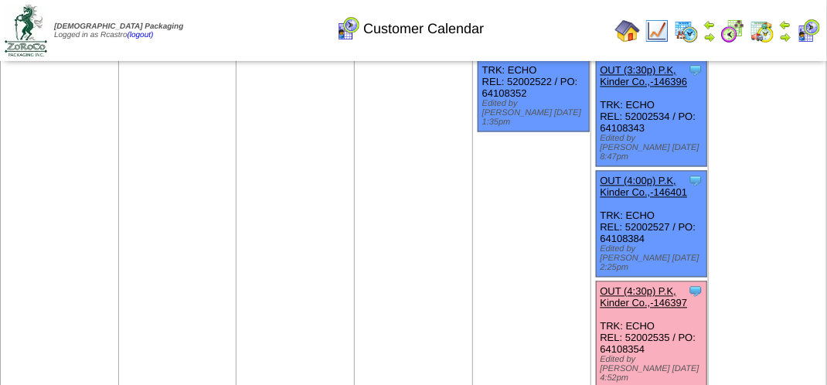
scroll to position [1005, 0]
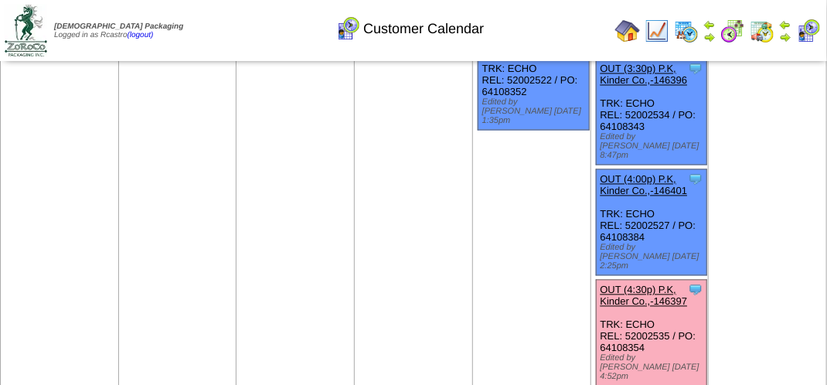
click at [634, 285] on link "OUT (4:30p) P.K, Kinder Co.,-146397" at bounding box center [644, 296] width 87 height 23
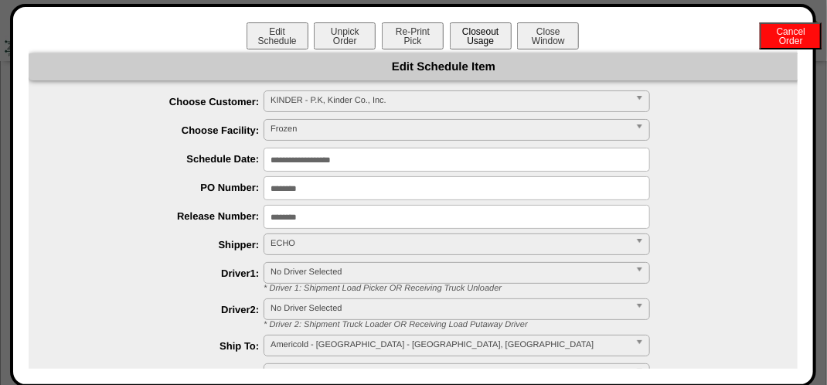
click at [475, 36] on button "Closeout Usage" at bounding box center [481, 35] width 62 height 27
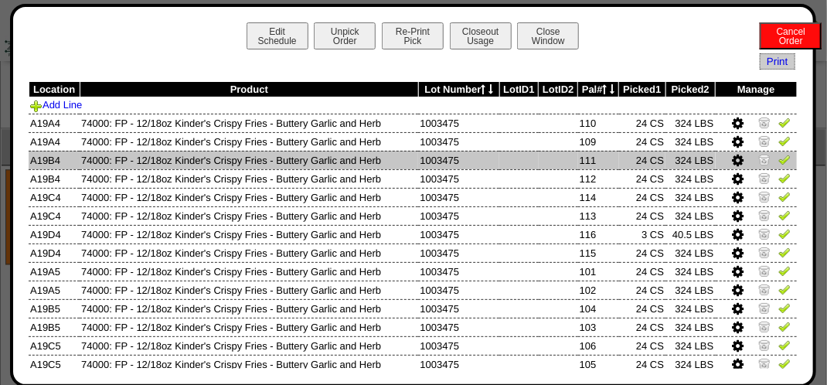
scroll to position [1083, 0]
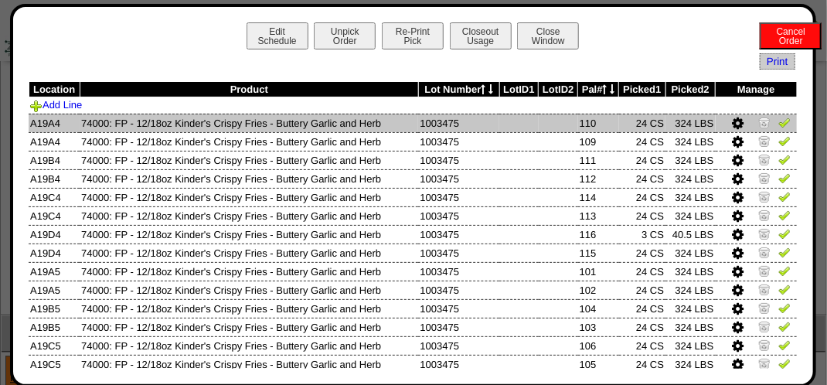
click at [779, 121] on img at bounding box center [785, 122] width 12 height 12
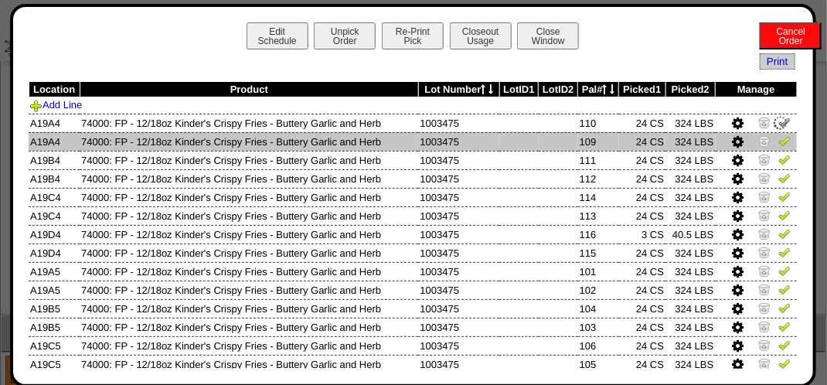
click at [779, 140] on img at bounding box center [785, 141] width 12 height 12
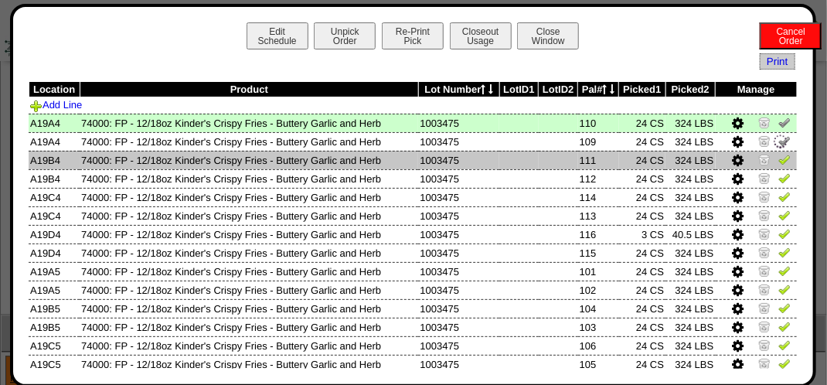
click at [779, 155] on img at bounding box center [785, 159] width 12 height 12
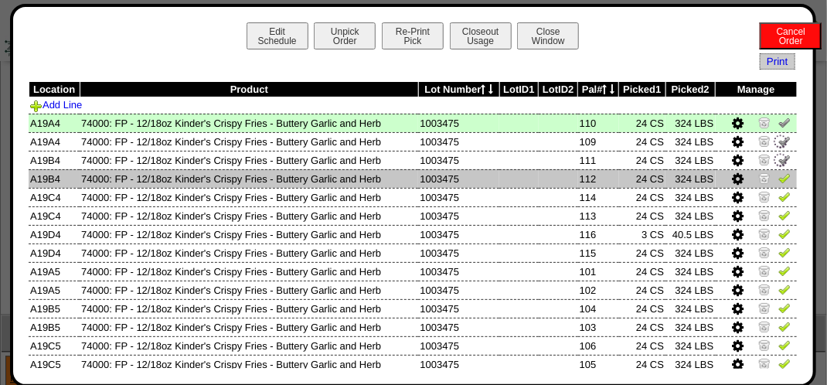
click at [782, 181] on td at bounding box center [757, 178] width 82 height 19
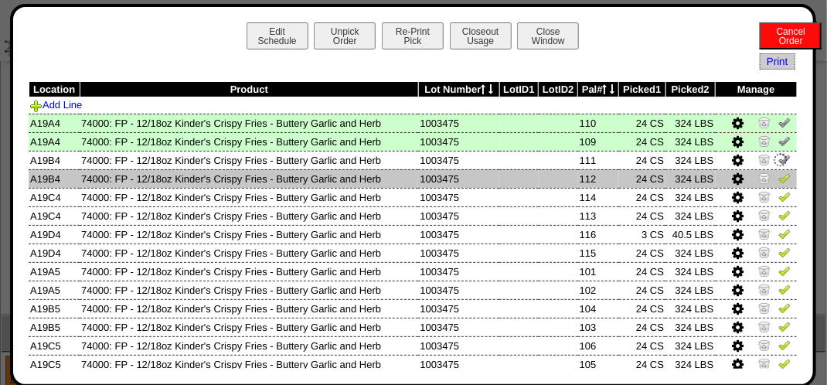
click at [779, 182] on img at bounding box center [785, 178] width 12 height 12
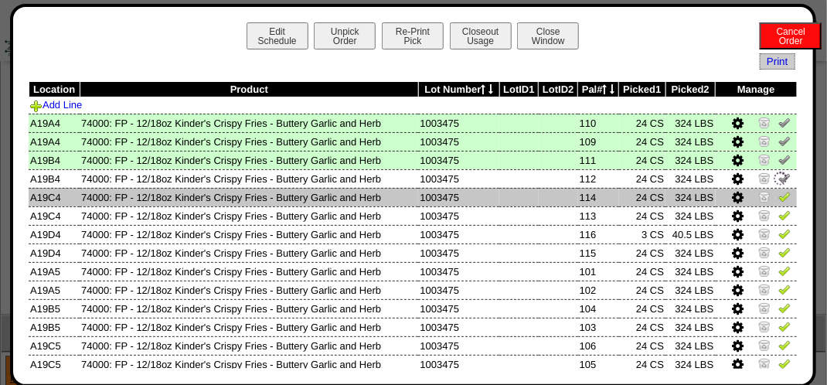
click at [779, 195] on img at bounding box center [785, 196] width 12 height 12
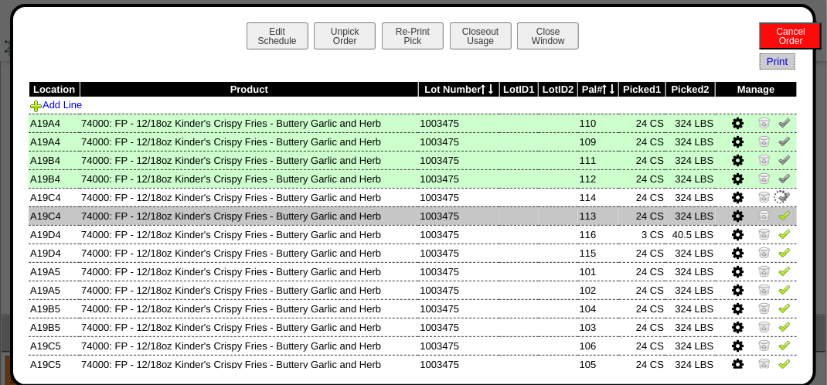
click at [779, 209] on img at bounding box center [785, 215] width 12 height 12
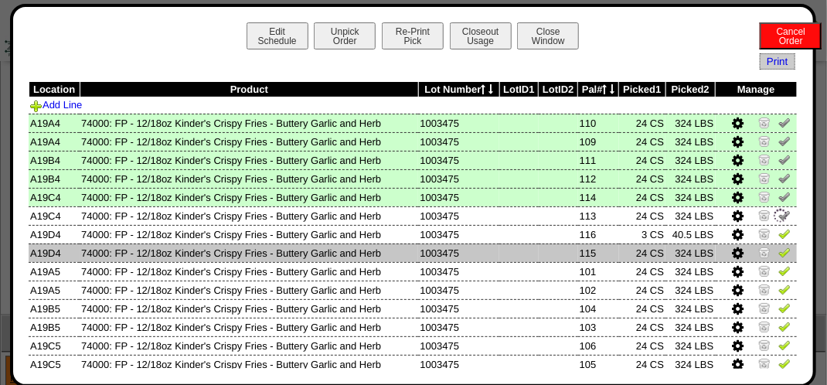
click at [779, 255] on img at bounding box center [785, 252] width 12 height 12
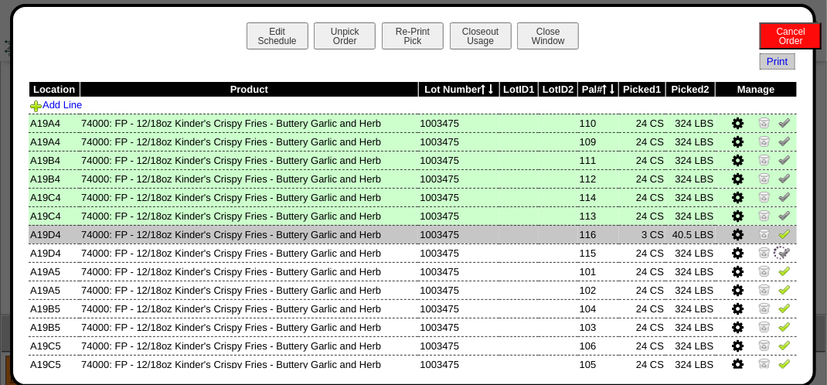
click at [779, 234] on img at bounding box center [785, 233] width 12 height 12
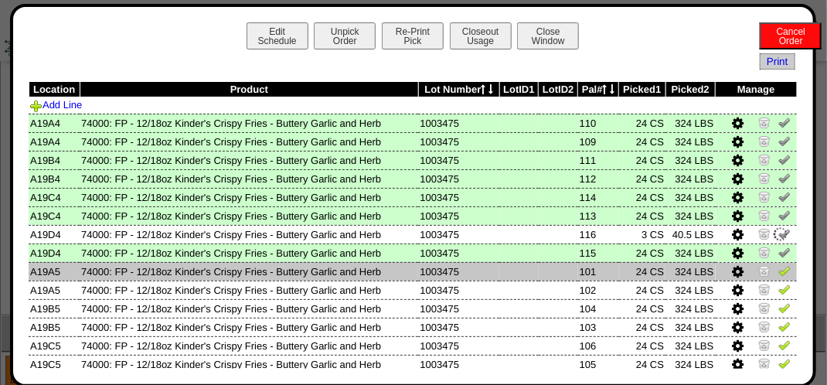
click at [779, 274] on img at bounding box center [785, 270] width 12 height 12
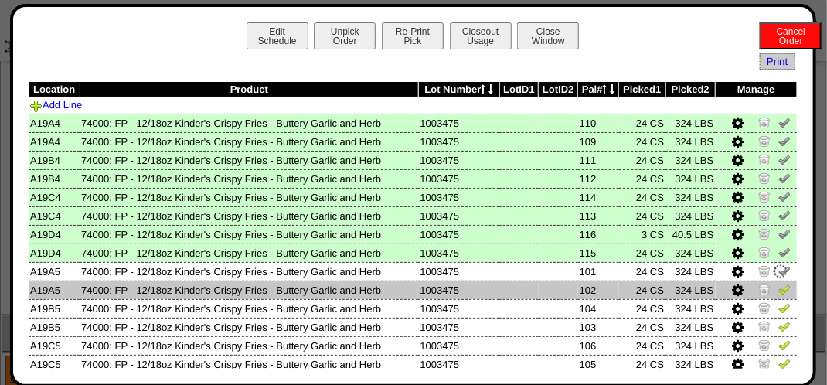
click at [774, 298] on td at bounding box center [757, 290] width 82 height 19
click at [779, 294] on img at bounding box center [785, 289] width 12 height 12
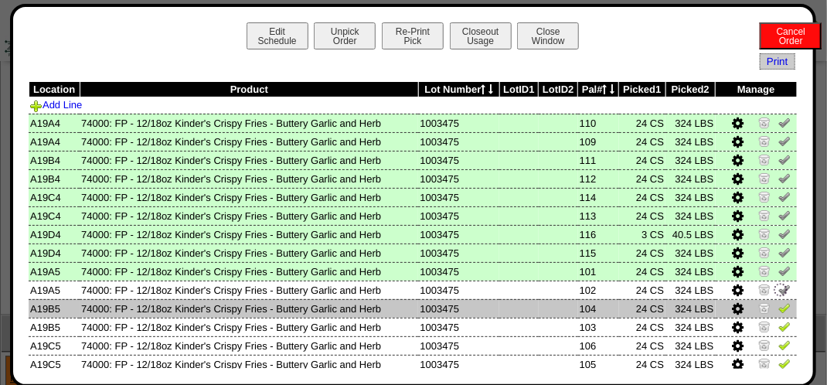
click at [779, 311] on img at bounding box center [785, 308] width 12 height 12
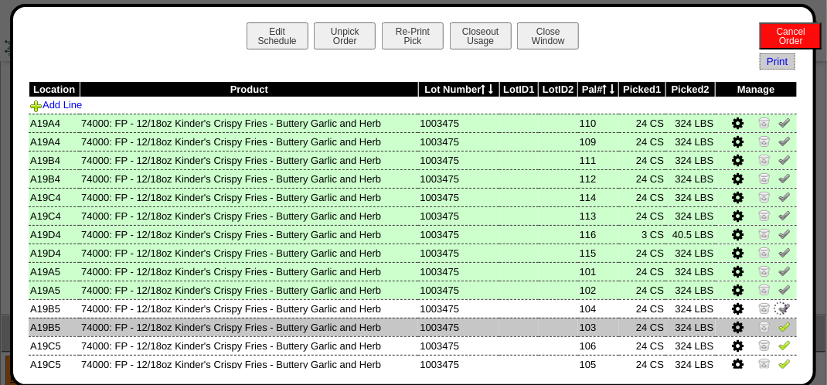
click at [779, 323] on img at bounding box center [785, 326] width 12 height 12
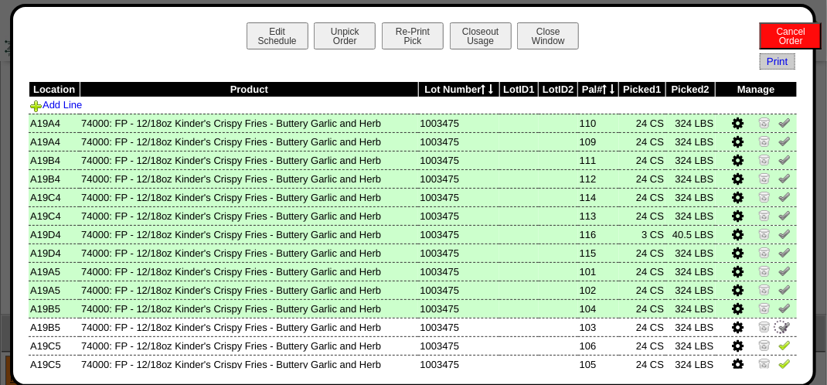
click at [772, 369] on div "Edit Schedule Unpick Order Re-Print Pick Closeout Usage Cancel Order Close Wind…" at bounding box center [413, 196] width 806 height 384
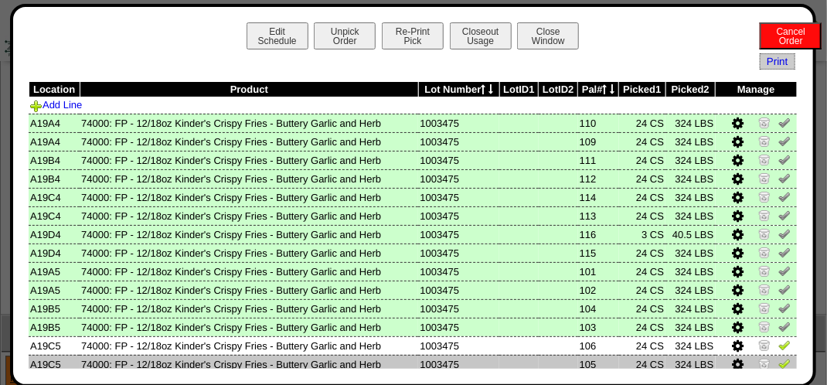
click at [779, 362] on img at bounding box center [785, 363] width 12 height 12
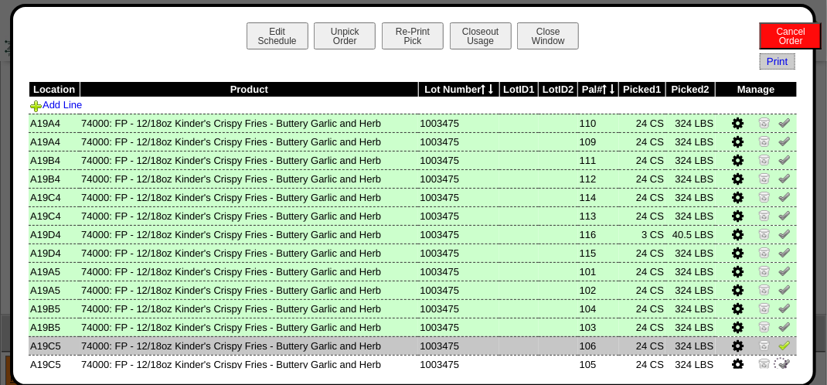
click at [779, 351] on img at bounding box center [785, 345] width 12 height 12
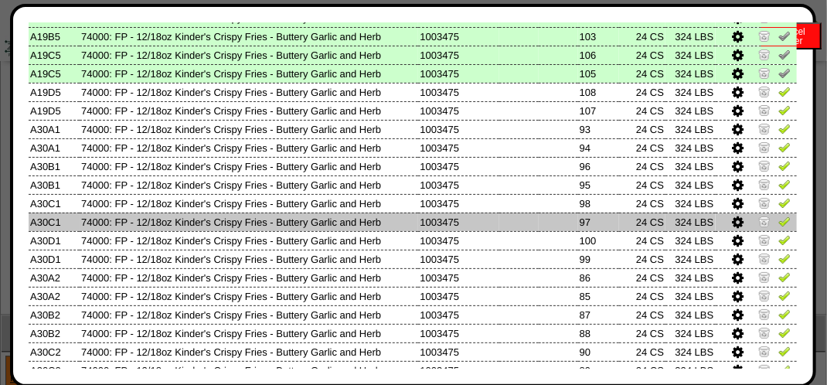
scroll to position [309, 0]
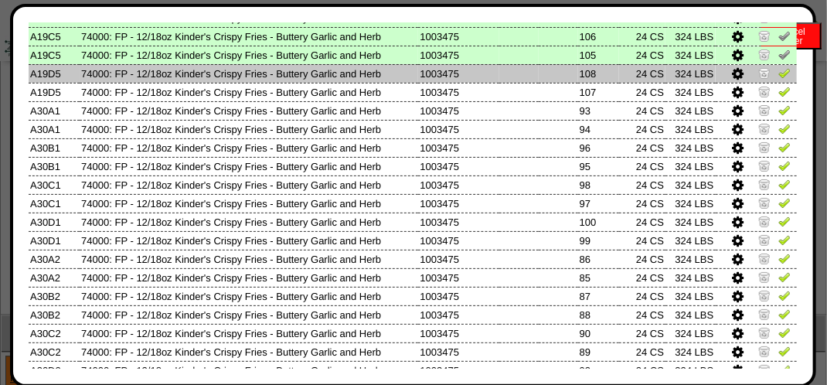
click at [779, 77] on img at bounding box center [785, 72] width 12 height 12
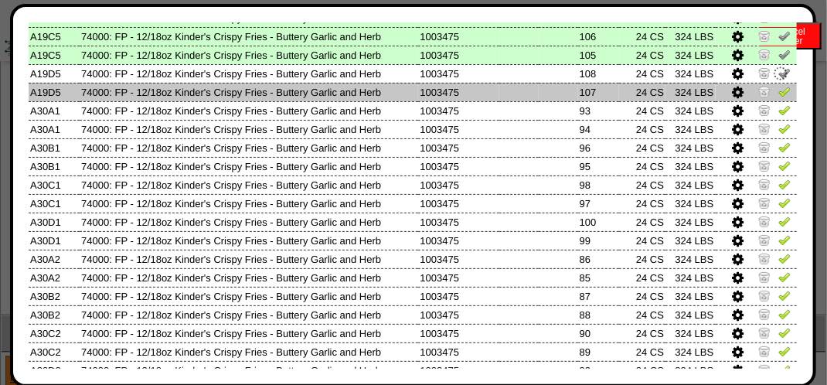
click at [779, 93] on img at bounding box center [785, 91] width 12 height 12
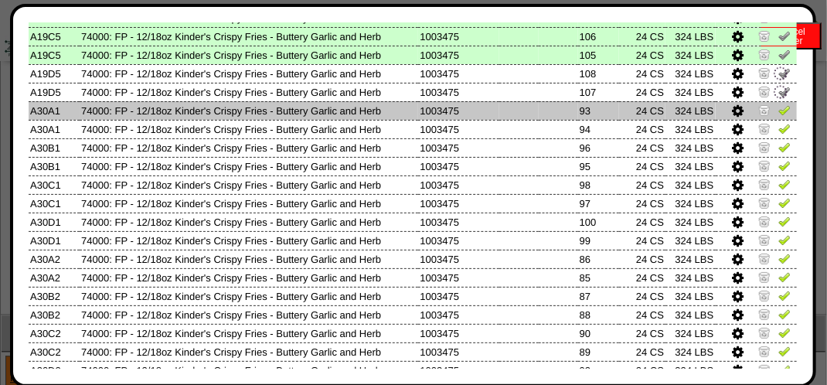
click at [779, 109] on img at bounding box center [785, 110] width 12 height 12
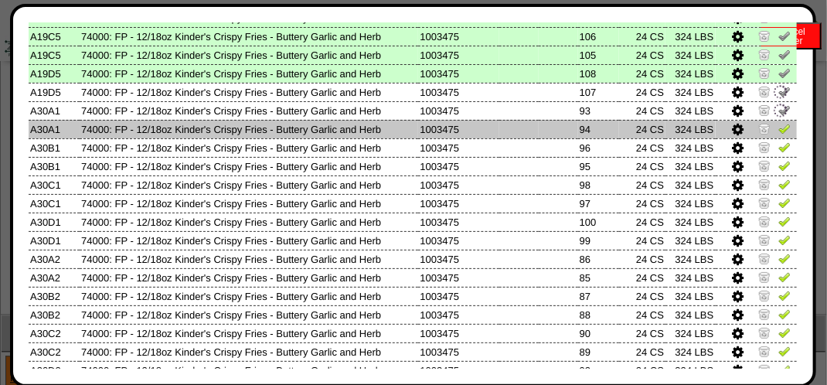
click at [779, 126] on img at bounding box center [785, 128] width 12 height 12
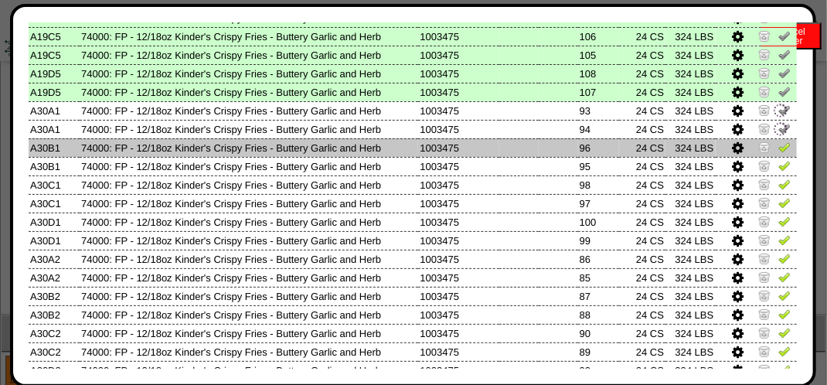
click at [779, 142] on img at bounding box center [785, 147] width 12 height 12
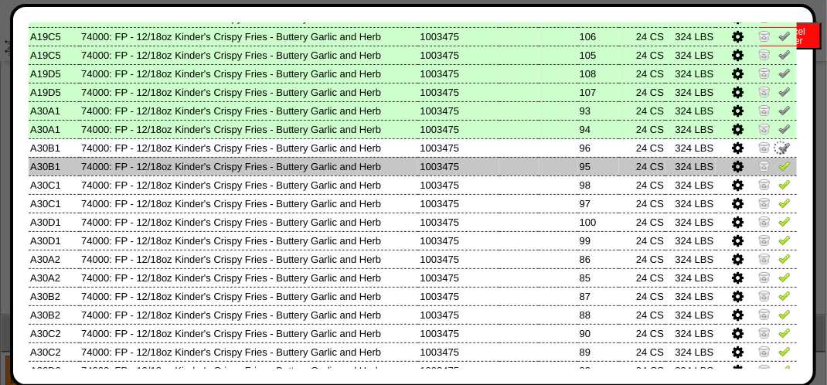
click at [779, 162] on img at bounding box center [785, 165] width 12 height 12
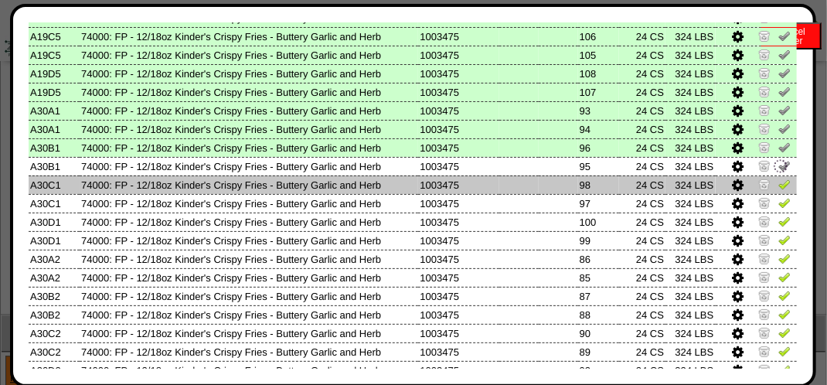
click at [779, 188] on img at bounding box center [785, 184] width 12 height 12
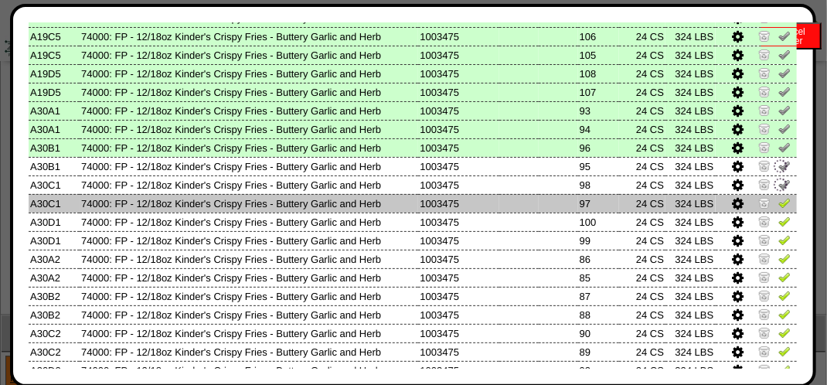
click at [779, 198] on img at bounding box center [785, 202] width 12 height 12
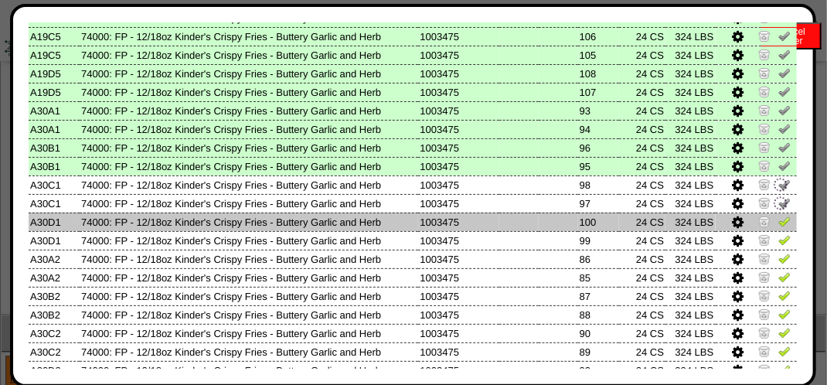
click at [779, 217] on img at bounding box center [785, 221] width 12 height 12
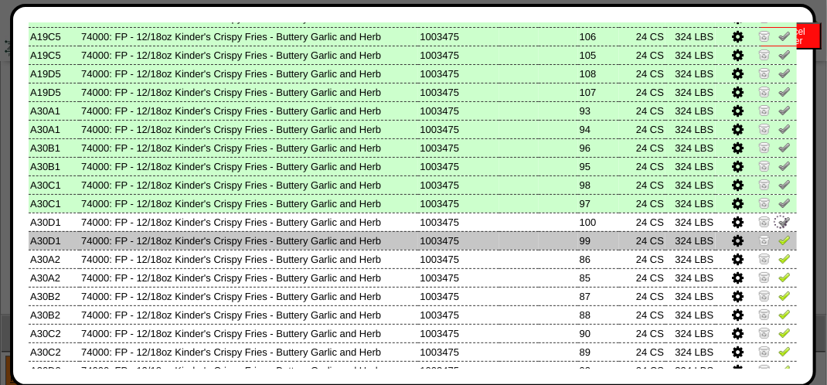
click at [779, 234] on img at bounding box center [785, 240] width 12 height 12
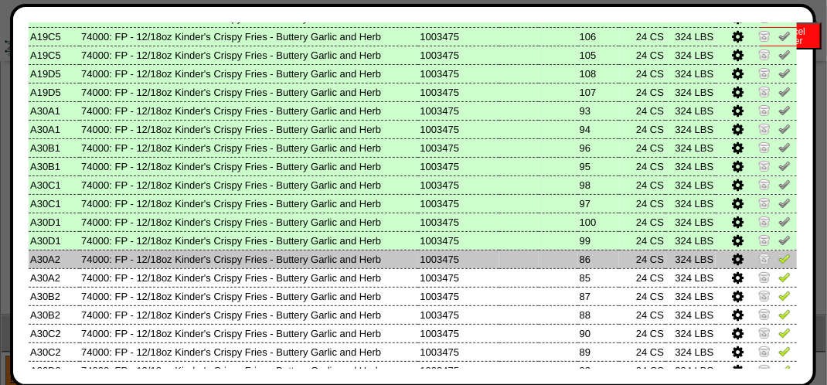
click at [779, 259] on img at bounding box center [785, 258] width 12 height 12
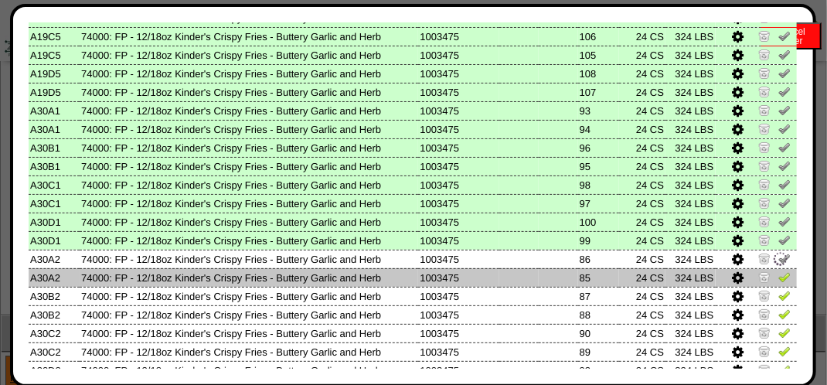
click at [779, 277] on img at bounding box center [785, 277] width 12 height 12
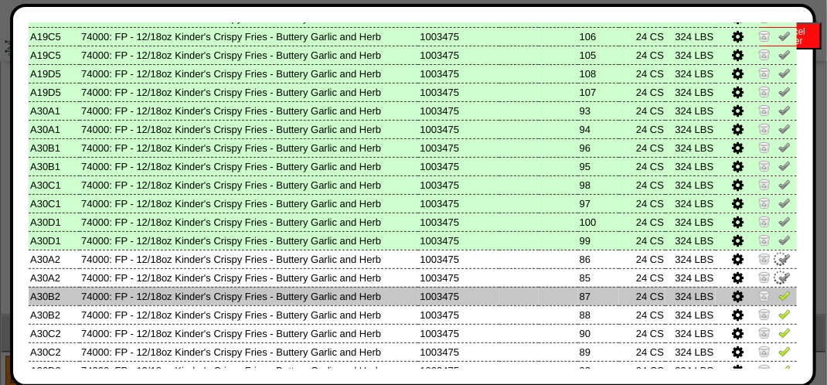
click at [779, 295] on img at bounding box center [785, 295] width 12 height 12
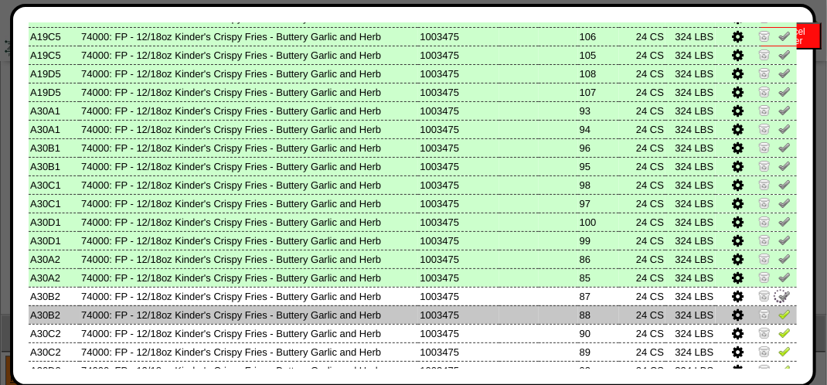
click at [779, 319] on img at bounding box center [785, 314] width 12 height 12
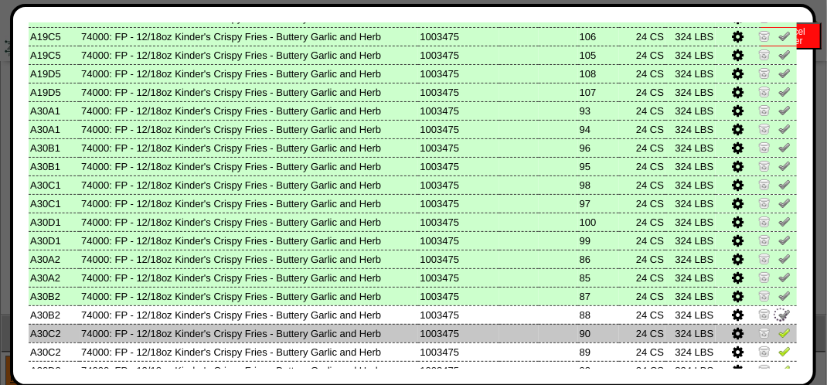
click at [779, 330] on img at bounding box center [785, 332] width 12 height 12
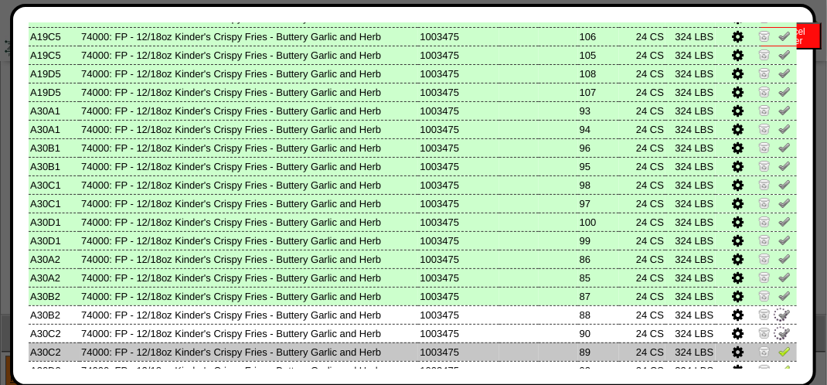
click at [779, 349] on img at bounding box center [785, 351] width 12 height 12
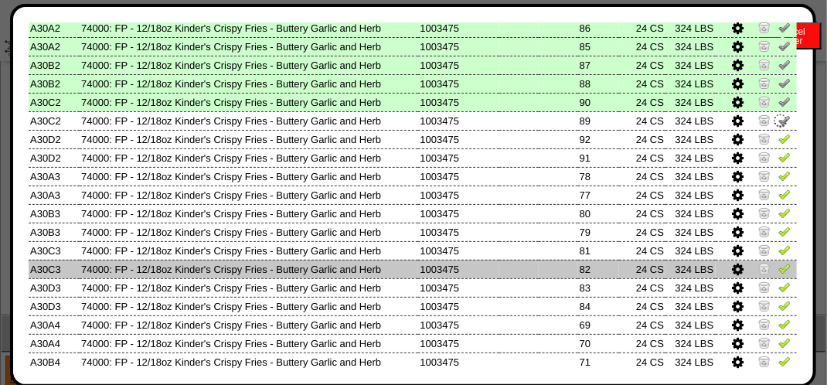
scroll to position [541, 0]
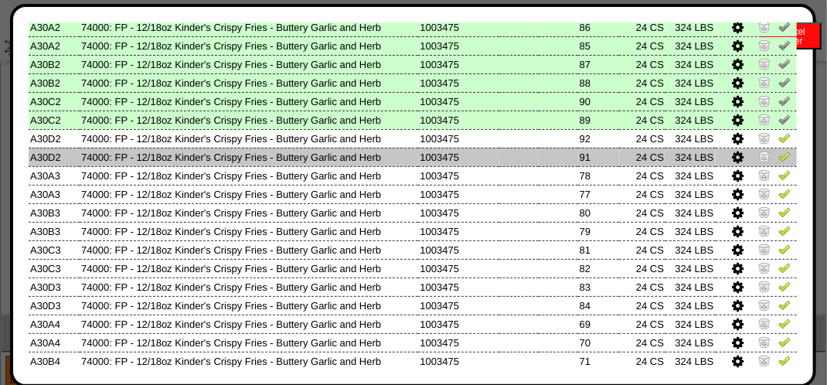
click at [779, 159] on img at bounding box center [785, 156] width 12 height 12
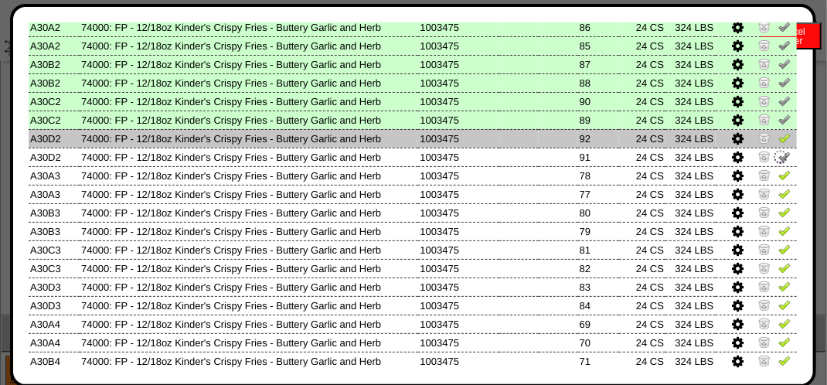
click at [779, 143] on img at bounding box center [785, 137] width 12 height 12
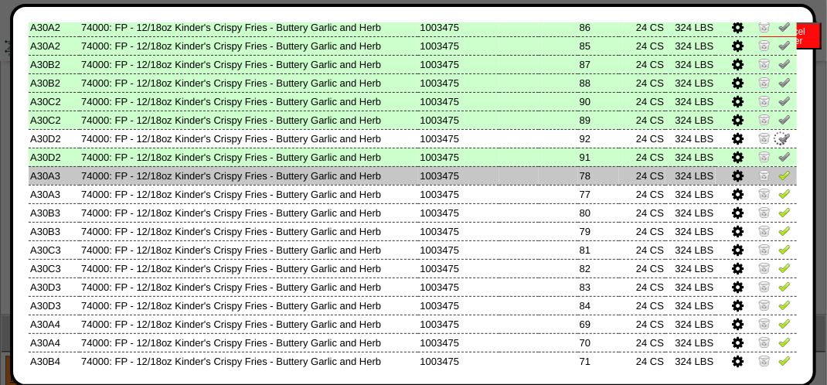
click at [779, 179] on img at bounding box center [785, 175] width 12 height 12
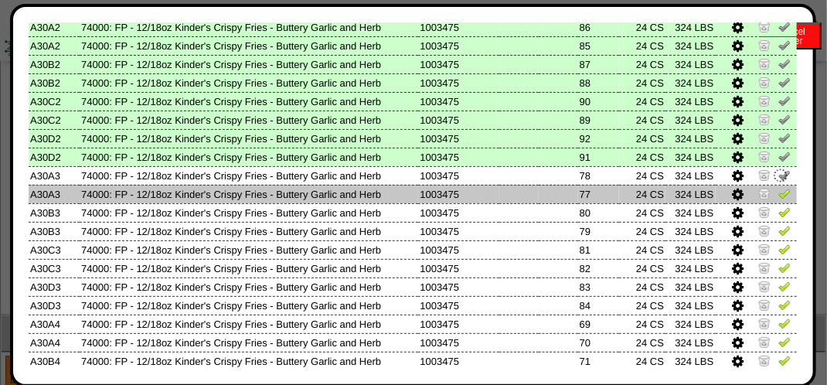
click at [779, 196] on img at bounding box center [785, 193] width 12 height 12
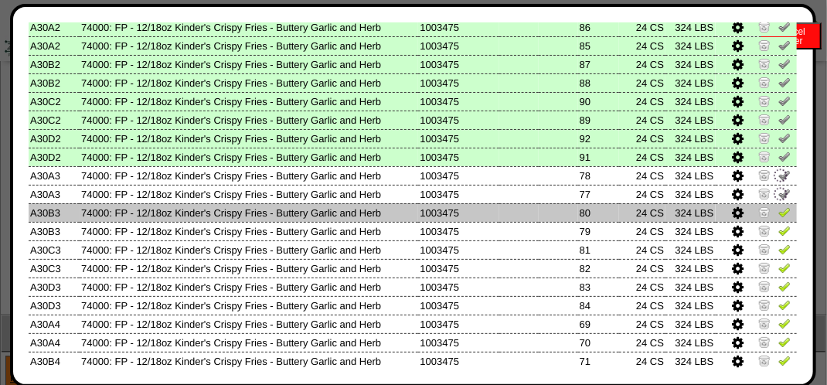
click at [779, 212] on img at bounding box center [785, 212] width 12 height 12
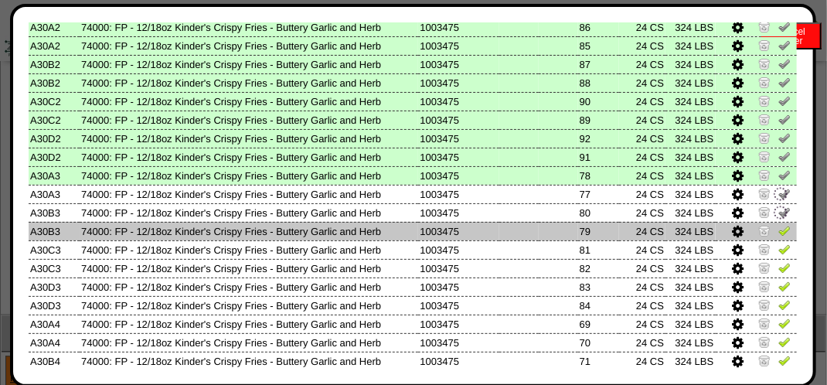
click at [776, 224] on td at bounding box center [757, 231] width 82 height 19
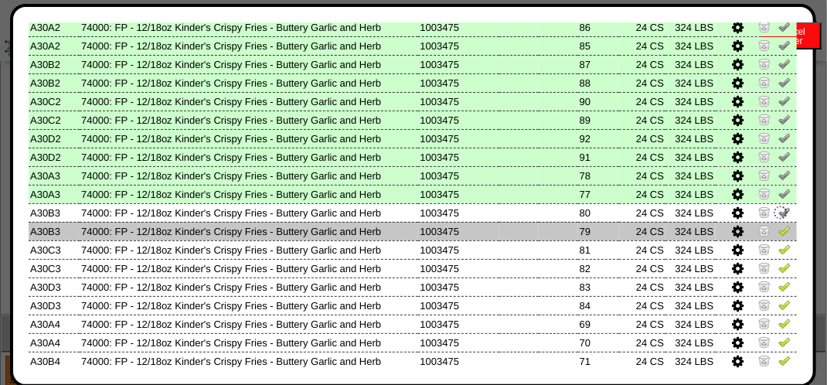
click at [779, 234] on img at bounding box center [785, 230] width 12 height 12
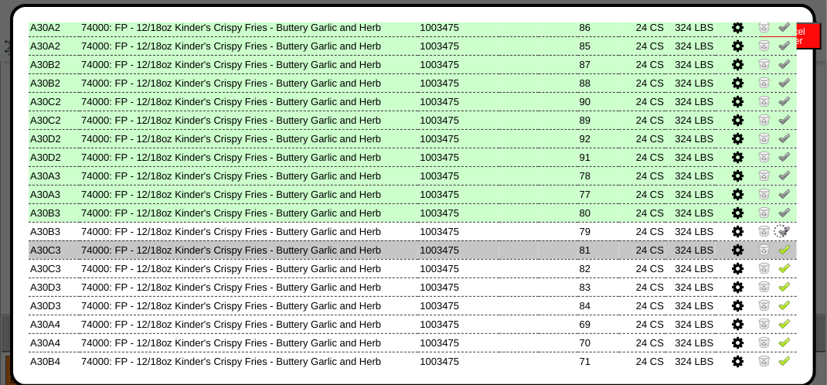
click at [774, 243] on td at bounding box center [757, 249] width 82 height 19
click at [779, 248] on img at bounding box center [785, 249] width 12 height 12
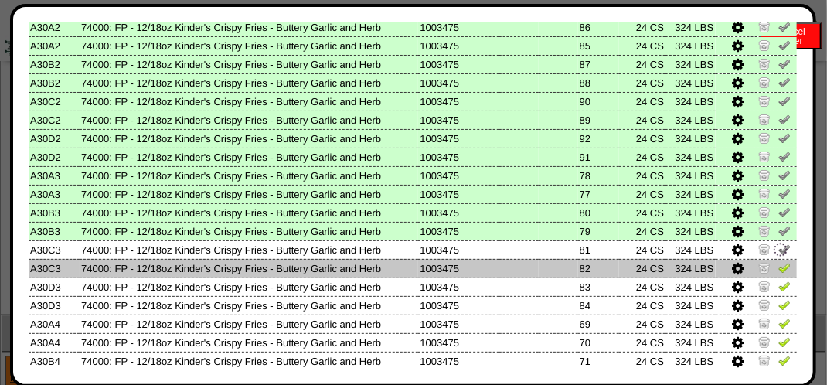
click at [779, 266] on img at bounding box center [785, 267] width 12 height 12
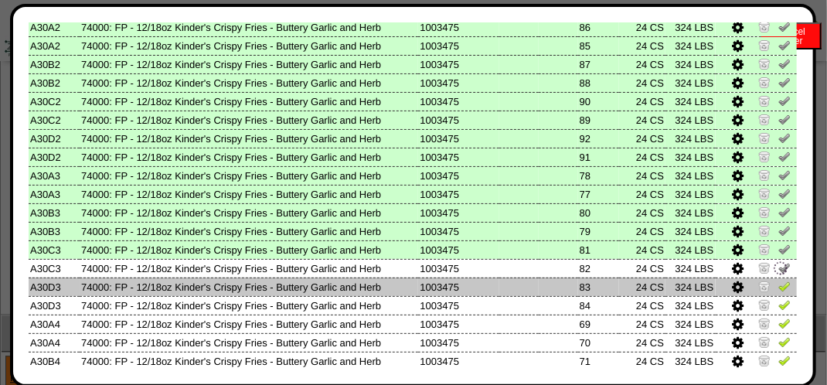
click at [779, 286] on img at bounding box center [785, 286] width 12 height 12
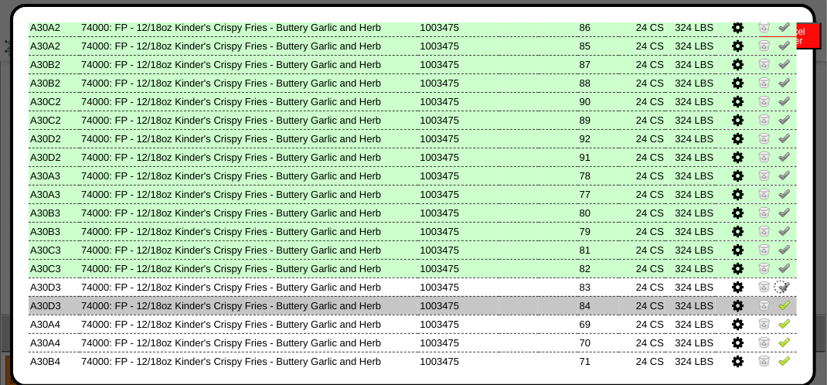
click at [779, 305] on img at bounding box center [785, 304] width 12 height 12
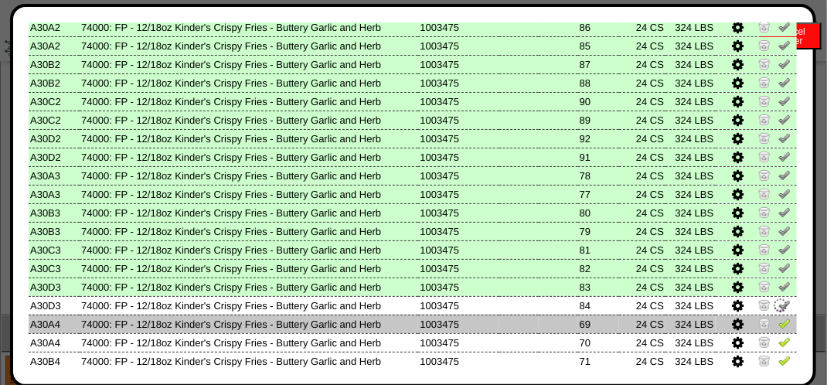
click at [779, 323] on img at bounding box center [785, 323] width 12 height 12
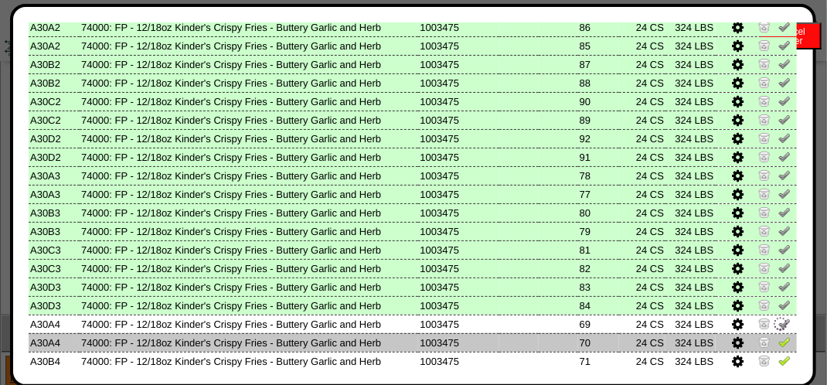
click at [779, 343] on img at bounding box center [785, 342] width 12 height 12
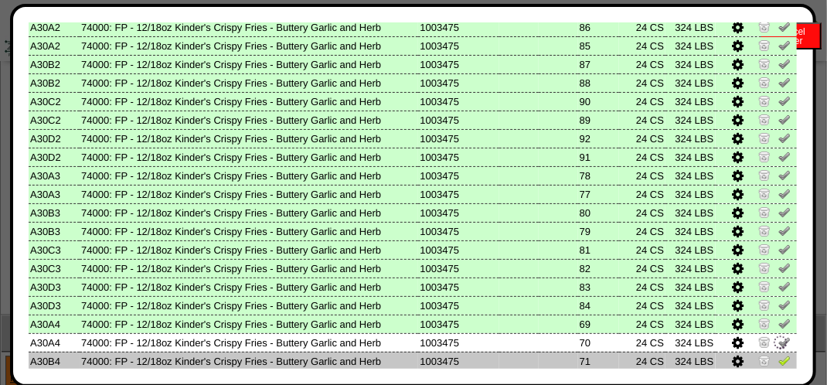
click at [779, 360] on img at bounding box center [785, 360] width 12 height 12
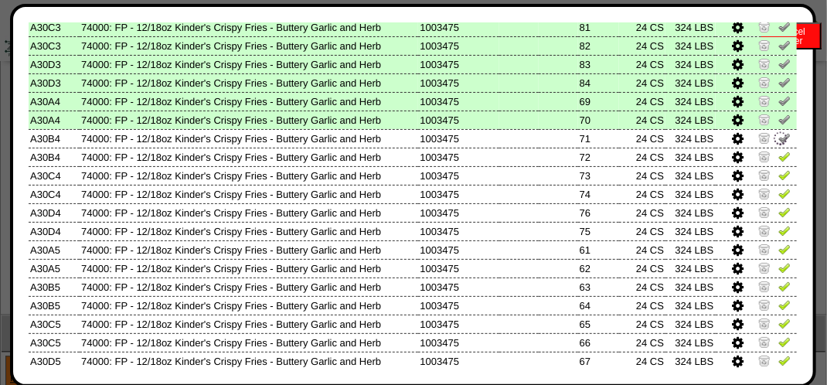
scroll to position [773, 0]
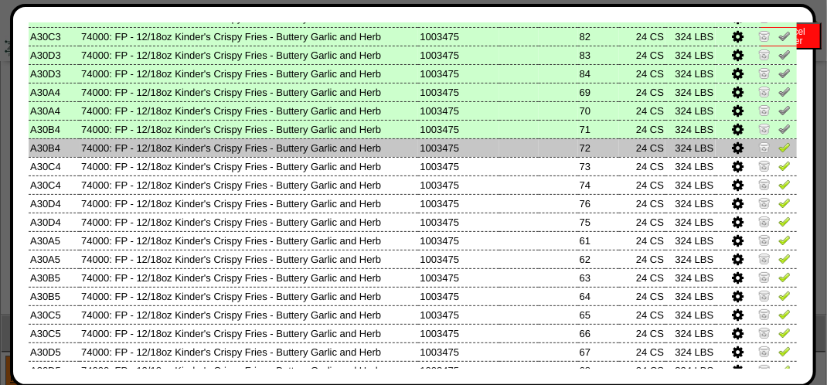
click at [779, 148] on img at bounding box center [785, 147] width 12 height 12
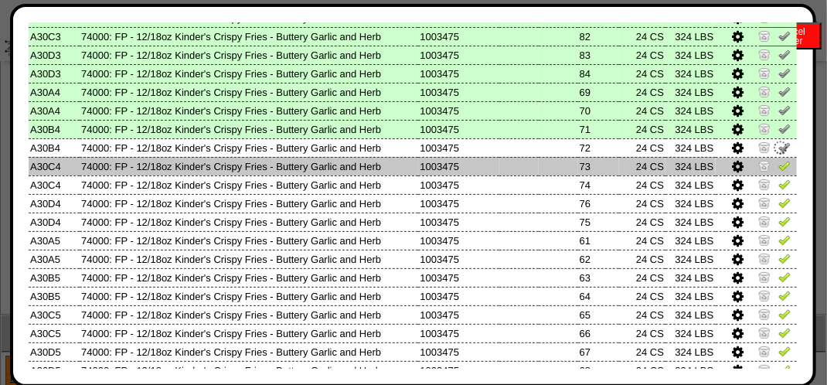
click at [779, 168] on img at bounding box center [785, 165] width 12 height 12
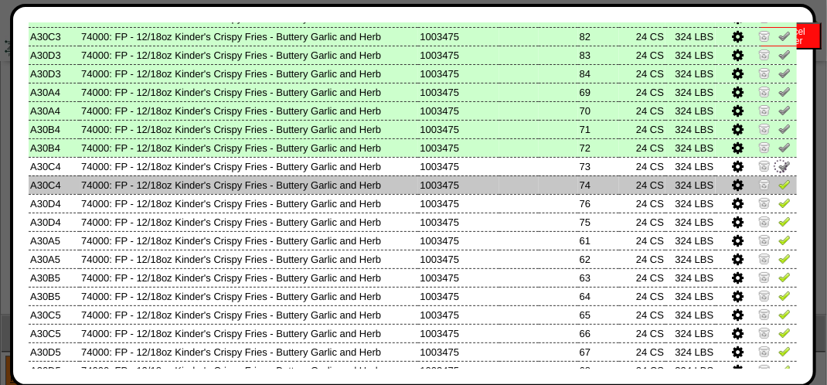
click at [779, 183] on img at bounding box center [785, 184] width 12 height 12
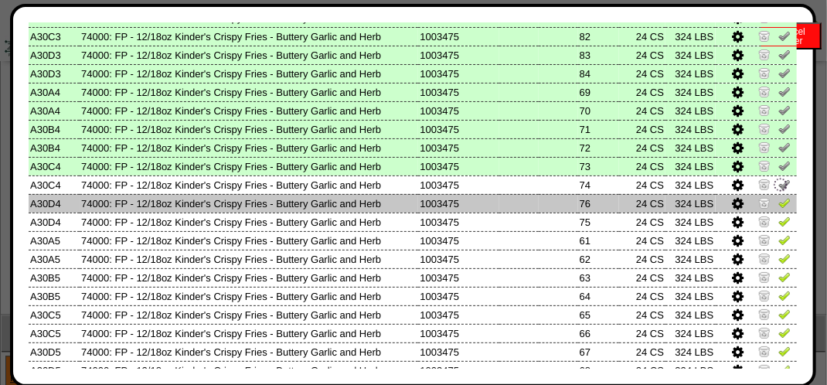
click at [779, 200] on img at bounding box center [785, 202] width 12 height 12
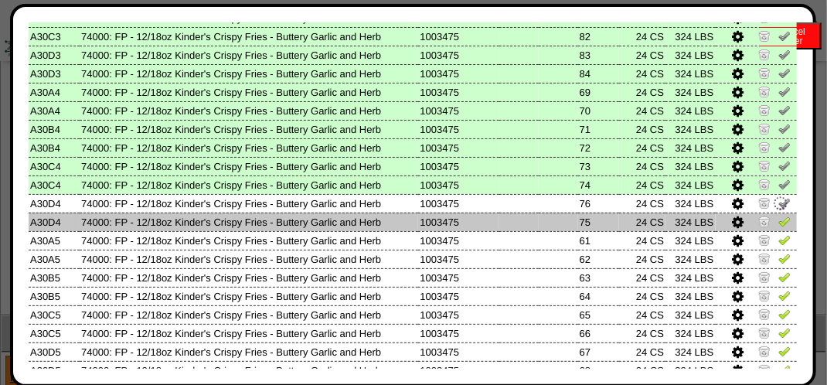
click at [779, 218] on img at bounding box center [785, 221] width 12 height 12
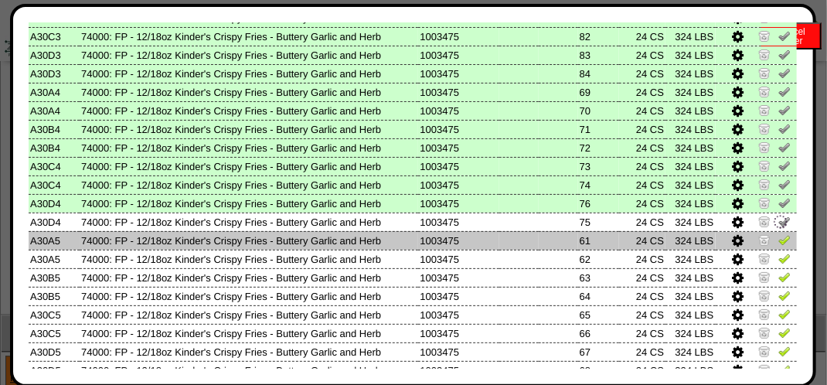
click at [779, 237] on img at bounding box center [785, 240] width 12 height 12
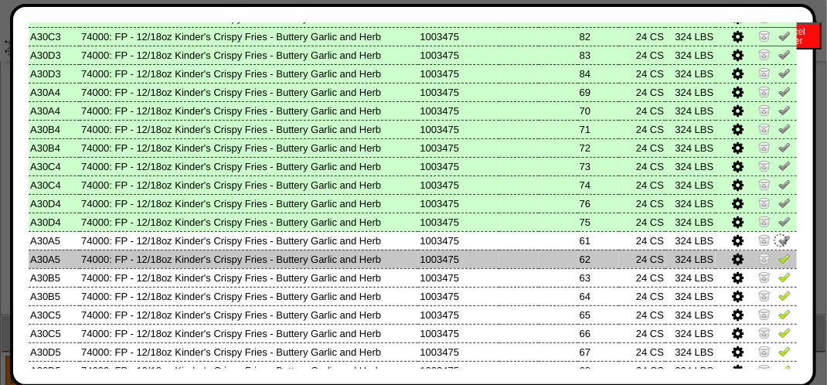
click at [779, 260] on img at bounding box center [785, 258] width 12 height 12
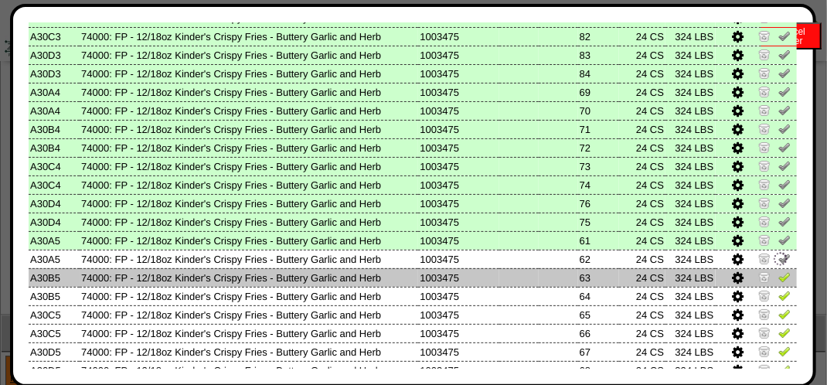
click at [779, 278] on img at bounding box center [785, 277] width 12 height 12
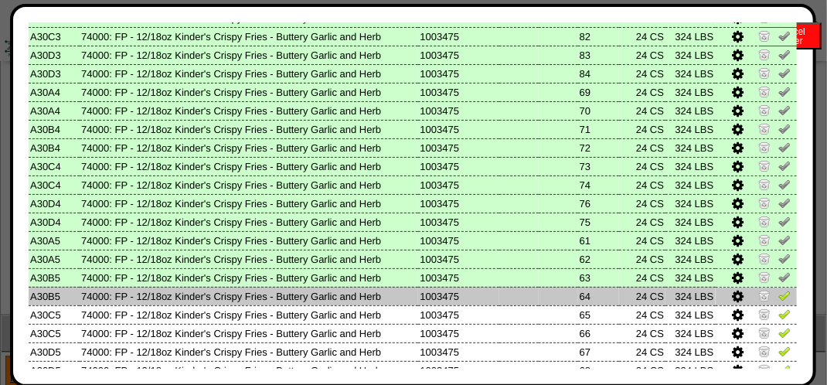
drag, startPoint x: 776, startPoint y: 298, endPoint x: 778, endPoint y: 311, distance: 12.6
click at [779, 298] on img at bounding box center [785, 295] width 12 height 12
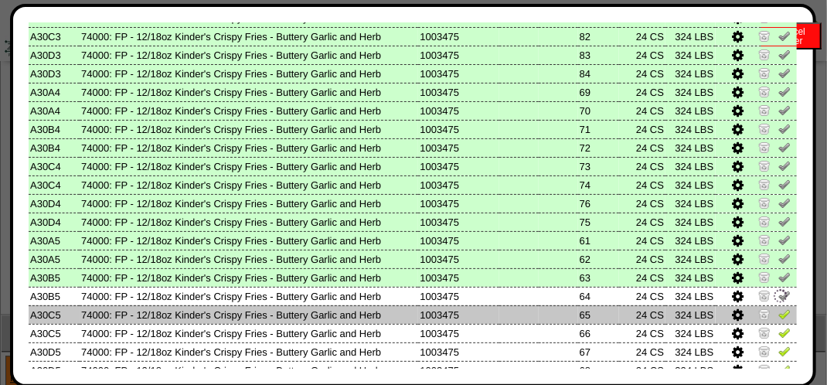
click at [779, 314] on img at bounding box center [785, 314] width 12 height 12
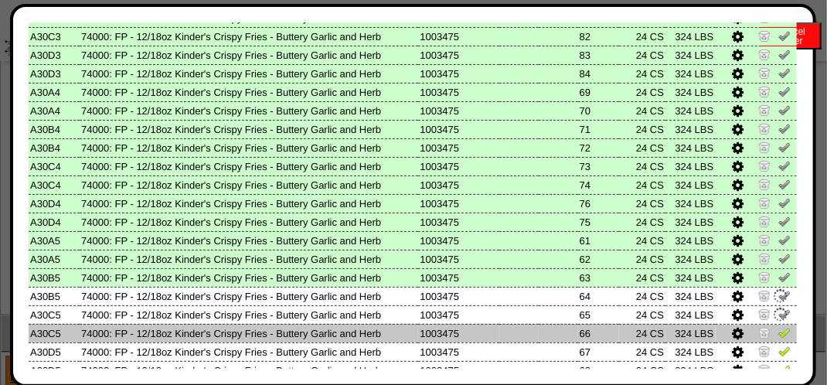
click at [779, 330] on img at bounding box center [785, 332] width 12 height 12
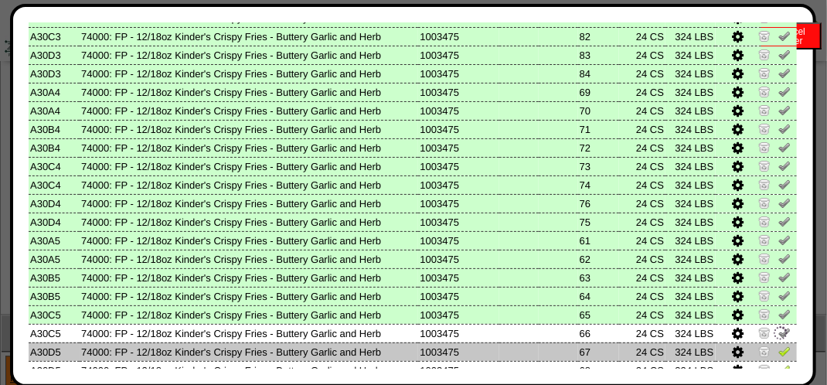
click at [779, 347] on img at bounding box center [785, 351] width 12 height 12
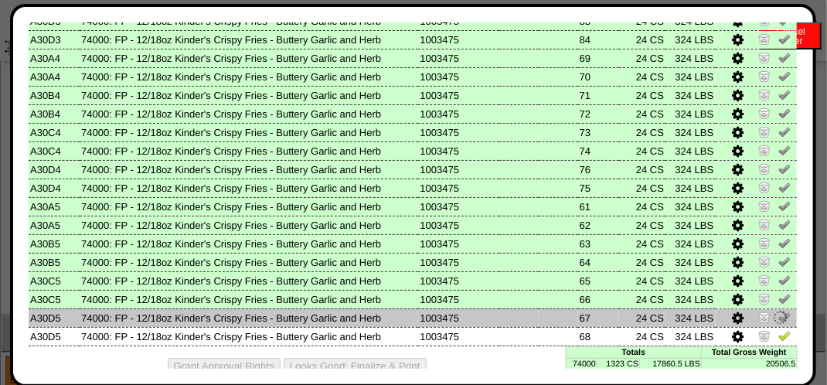
scroll to position [827, 0]
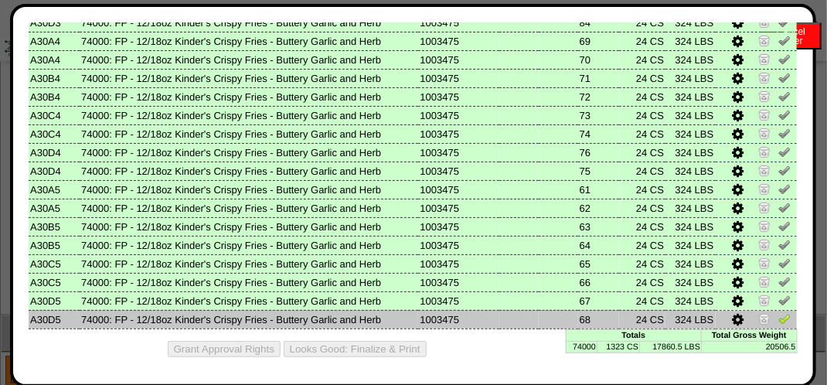
click at [779, 320] on img at bounding box center [785, 318] width 12 height 12
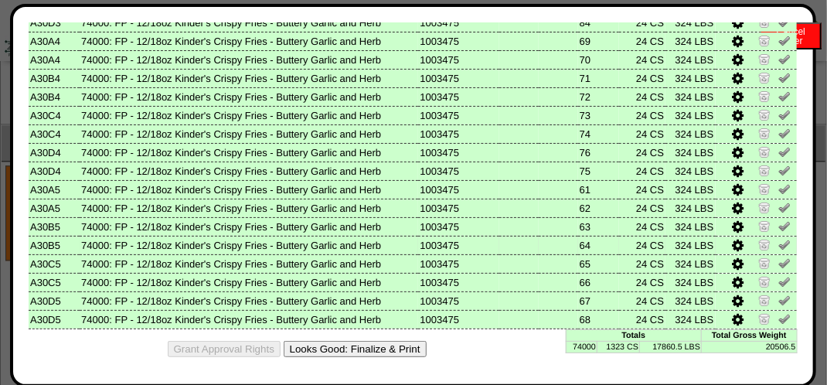
scroll to position [1469, 0]
click at [395, 349] on button "Looks Good: Finalize & Print" at bounding box center [355, 349] width 143 height 16
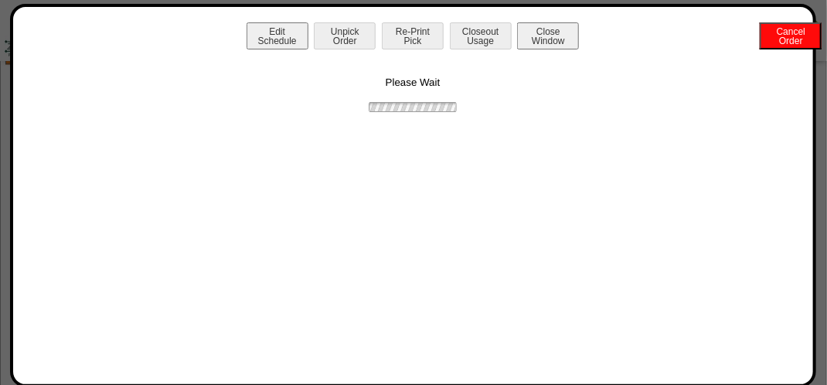
scroll to position [0, 0]
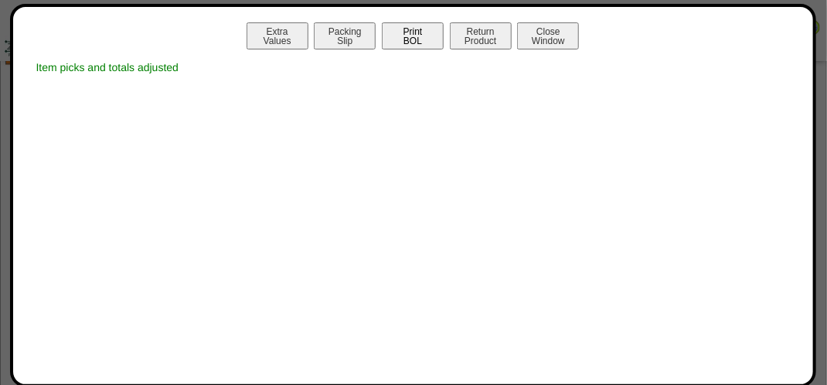
click at [423, 26] on button "Print BOL" at bounding box center [413, 35] width 62 height 27
